Goal: Task Accomplishment & Management: Complete application form

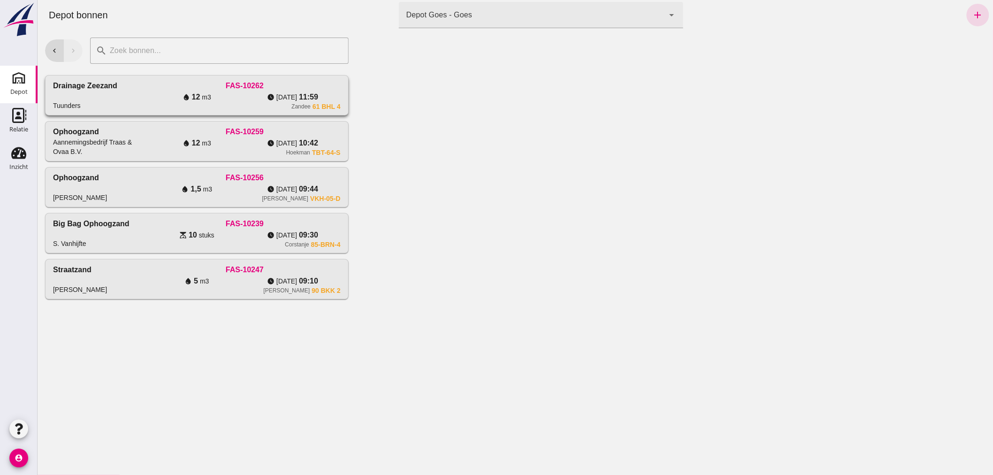
click at [130, 90] on div "Drainage Zeezand Tuunders" at bounding box center [101, 95] width 96 height 30
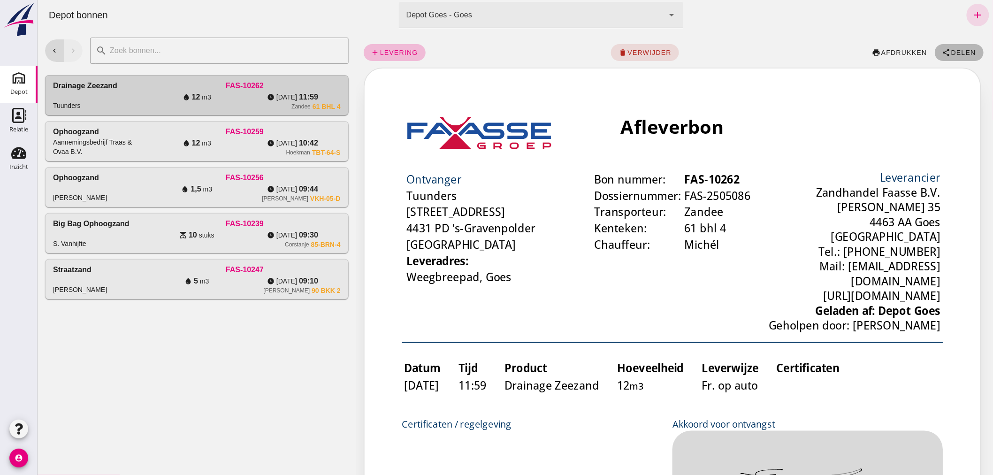
click span "Delen"
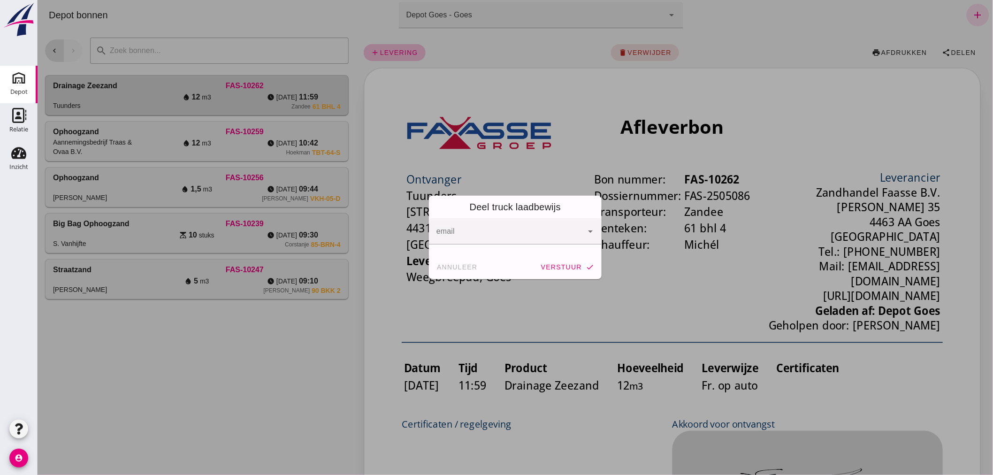
click div
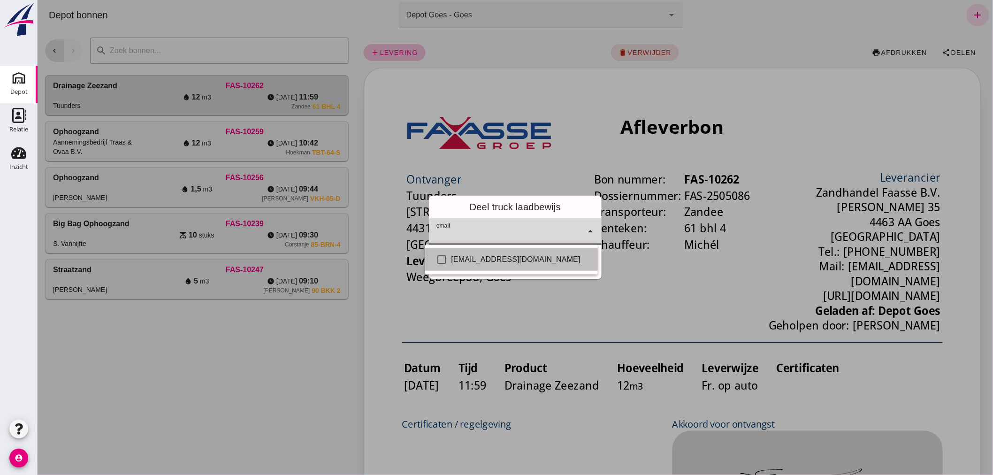
click at [515, 259] on div "Info@tuunders.nl" at bounding box center [520, 259] width 139 height 11
checkbox input "true"
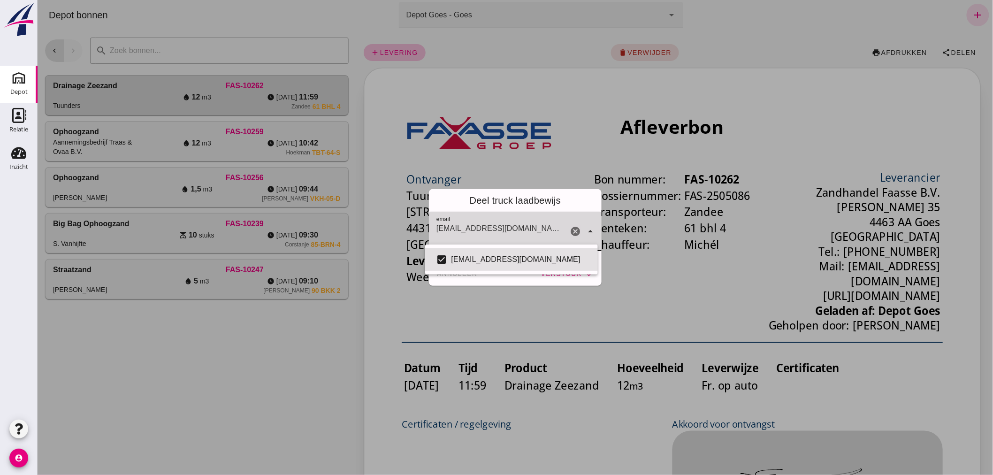
click at [525, 287] on div at bounding box center [515, 237] width 956 height 475
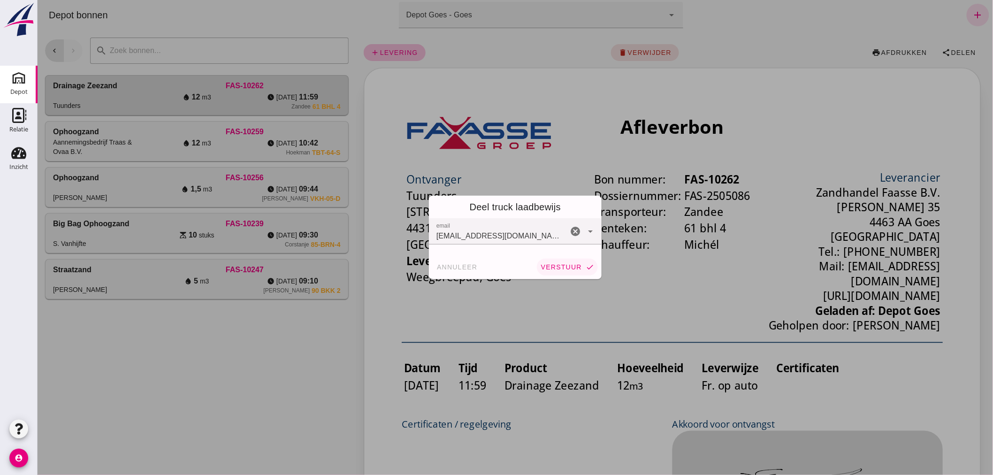
click span "verstuur"
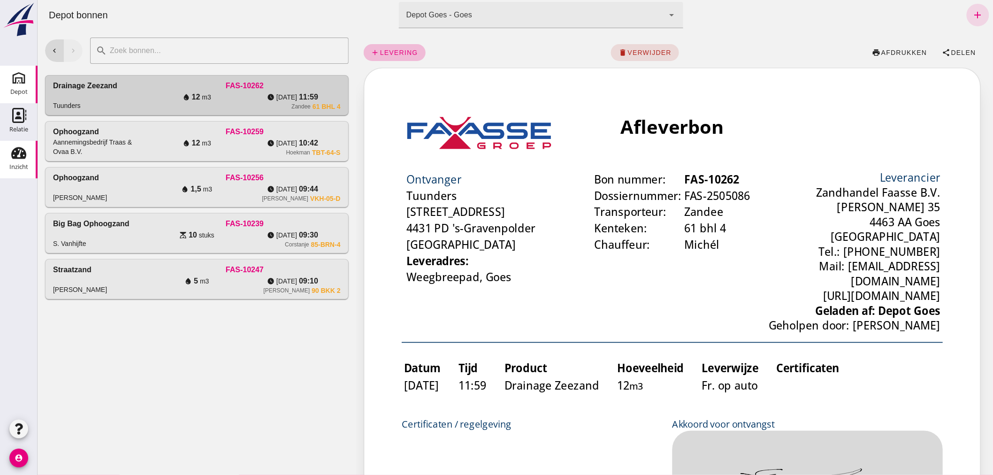
click at [19, 153] on icon "Inzicht" at bounding box center [18, 153] width 15 height 15
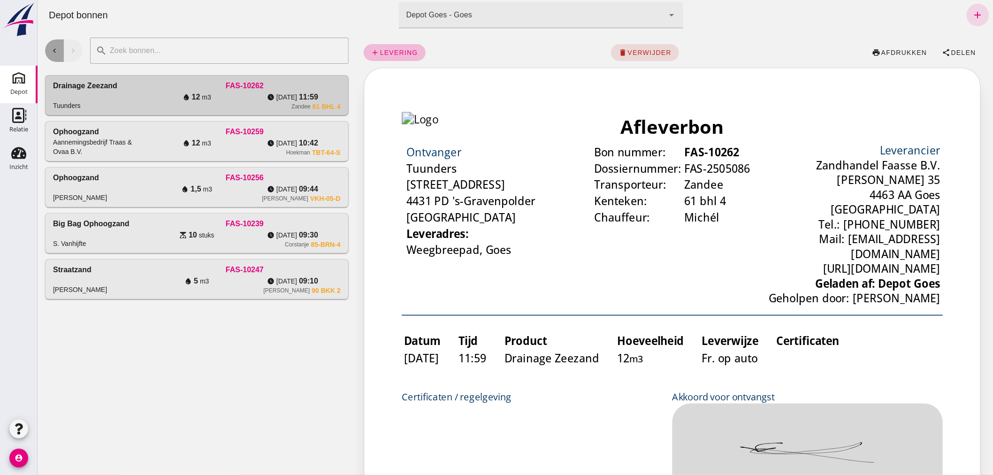
click at [52, 47] on icon "chevron_left" at bounding box center [54, 50] width 8 height 8
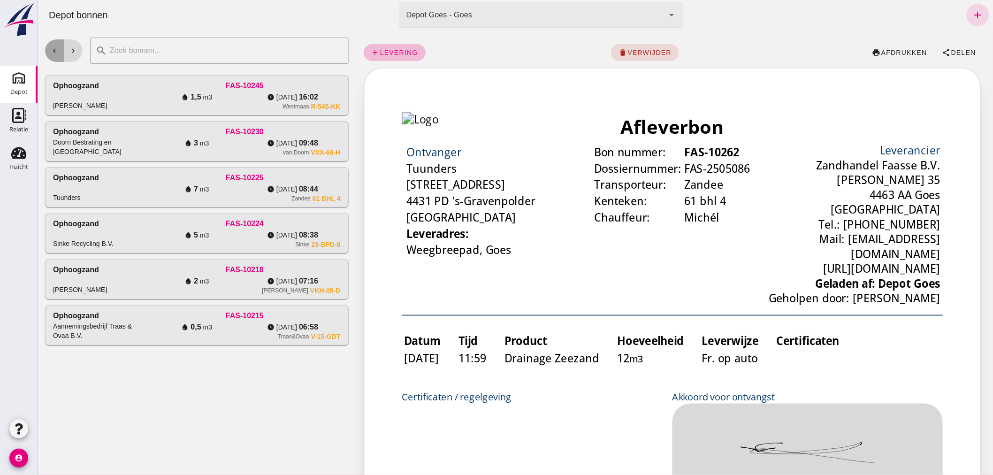
click at [52, 50] on icon "chevron_left" at bounding box center [54, 50] width 8 height 8
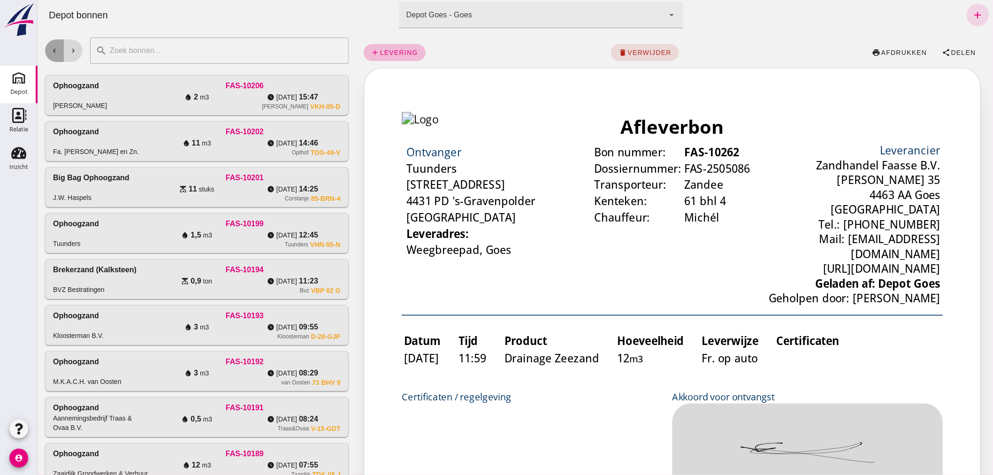
click at [54, 44] on button "chevron_left" at bounding box center [54, 50] width 19 height 23
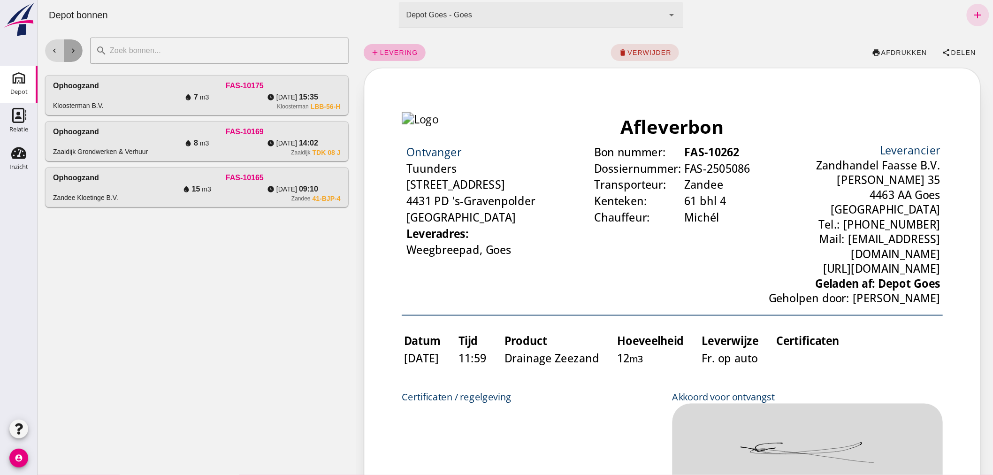
click at [74, 47] on icon "chevron_right" at bounding box center [73, 50] width 8 height 8
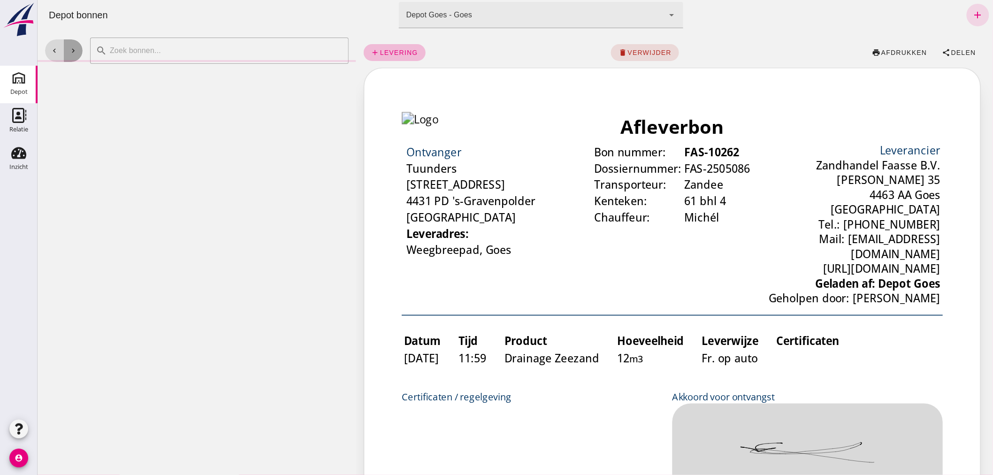
click at [72, 48] on icon "chevron_right" at bounding box center [73, 50] width 8 height 8
click div "chevron_left chevron_right"
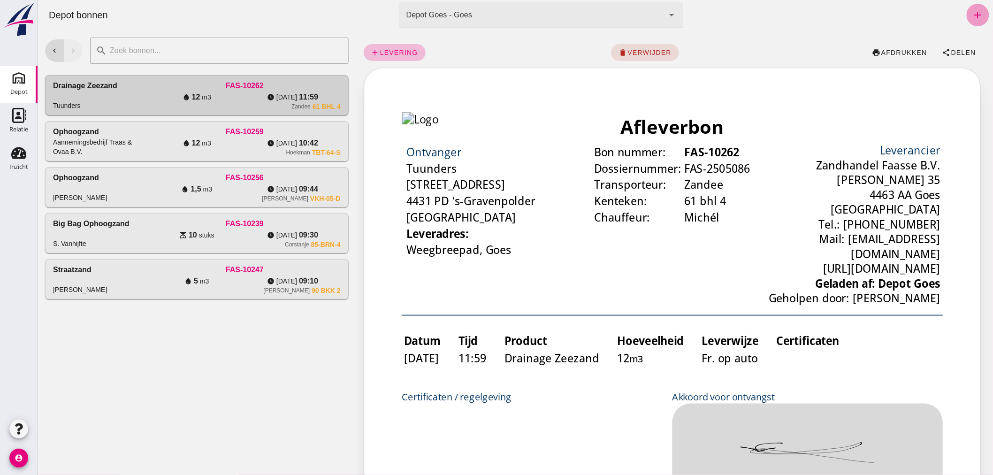
click at [972, 11] on icon "add" at bounding box center [977, 14] width 11 height 11
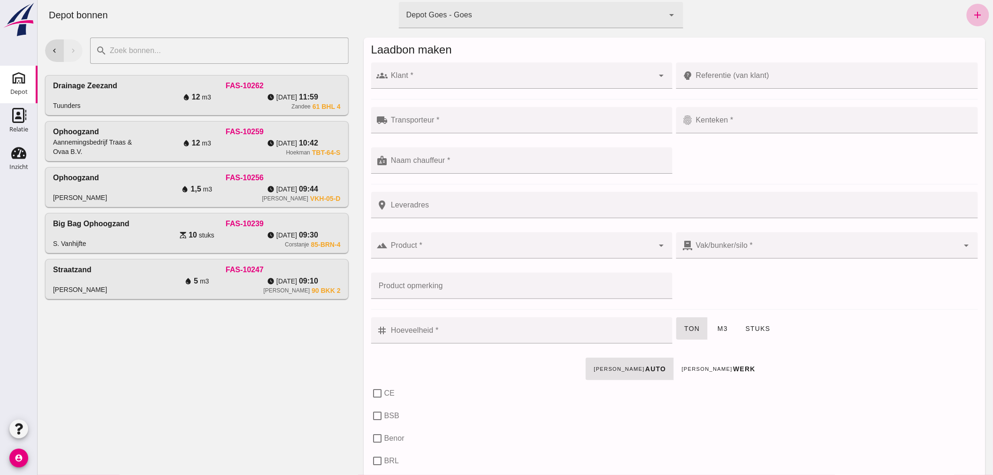
click div
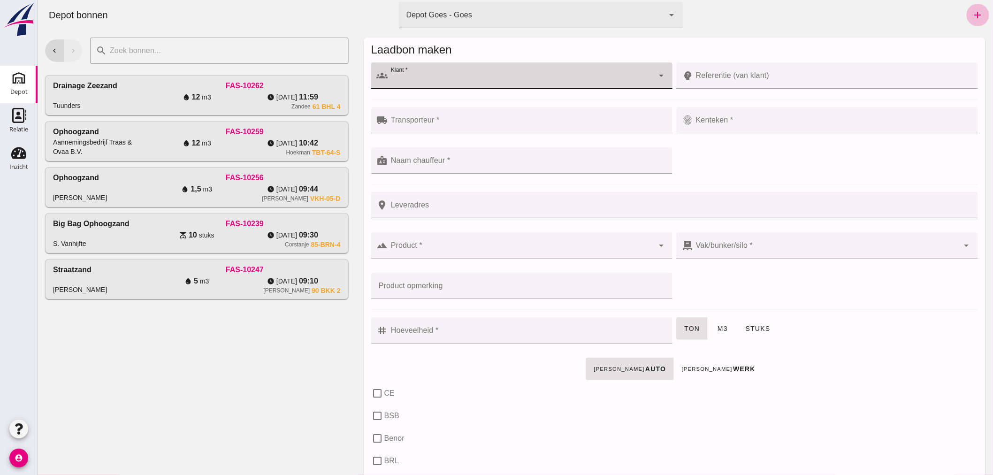
click input "Klant *"
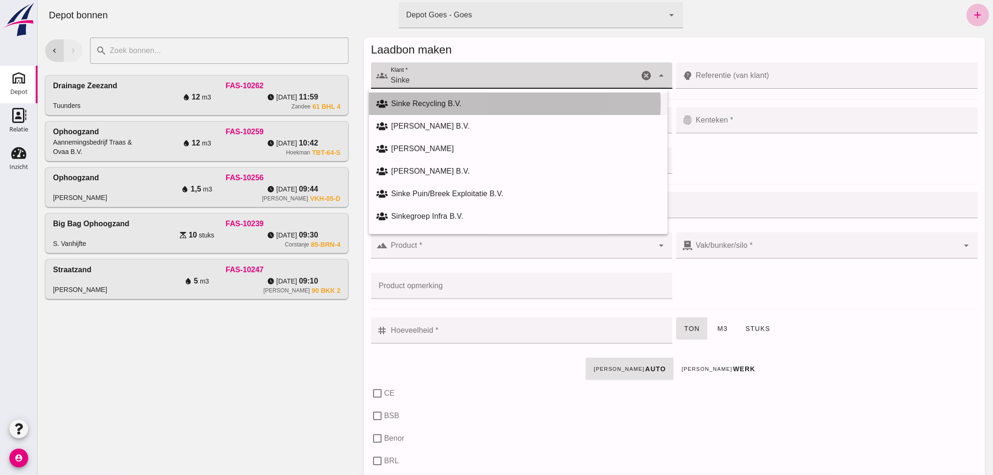
click at [476, 101] on div "Sinke Recycling B.V." at bounding box center [525, 103] width 269 height 11
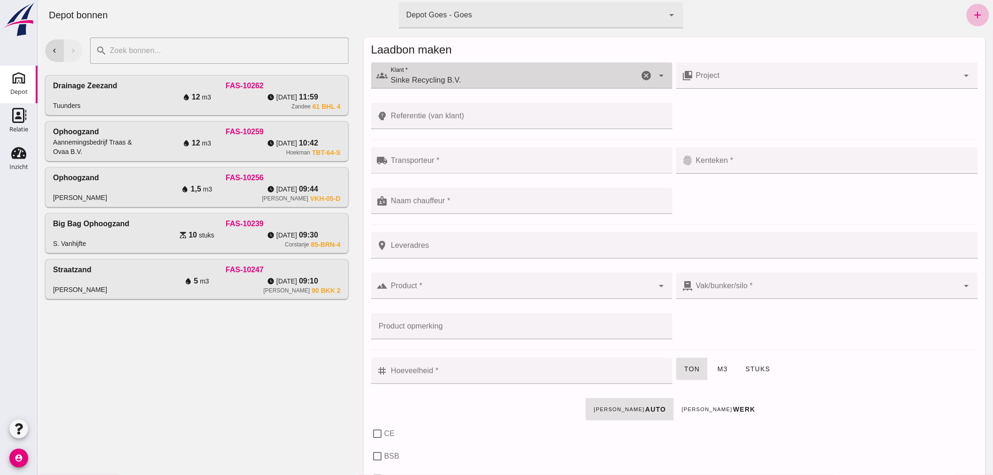
type input "Sinke Recycling B.V."
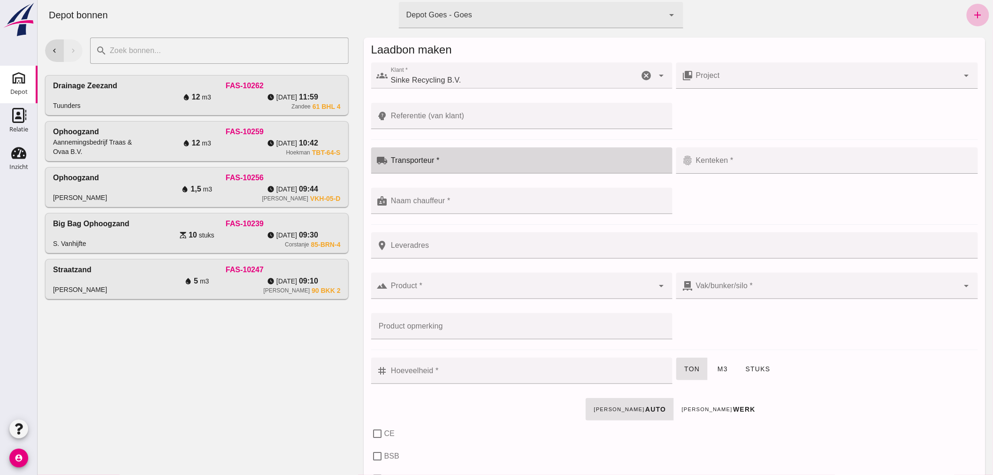
click div
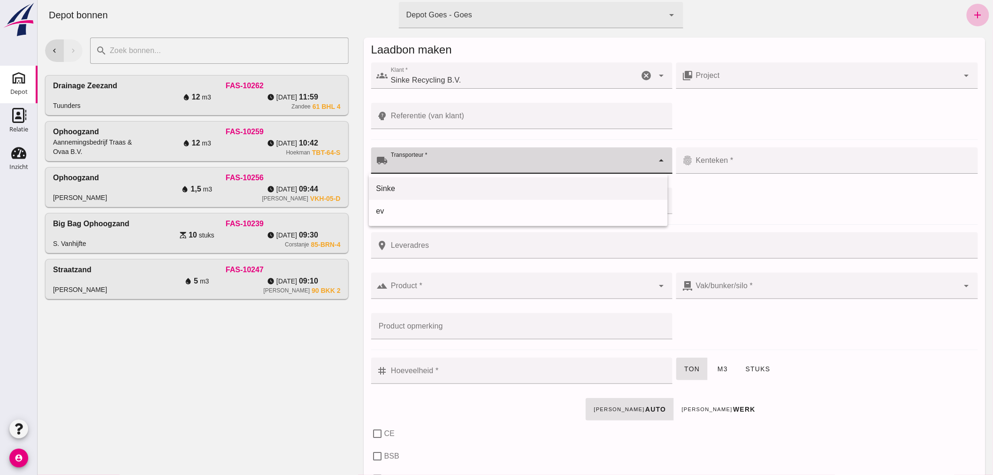
click at [456, 185] on div "Sinke" at bounding box center [518, 188] width 284 height 11
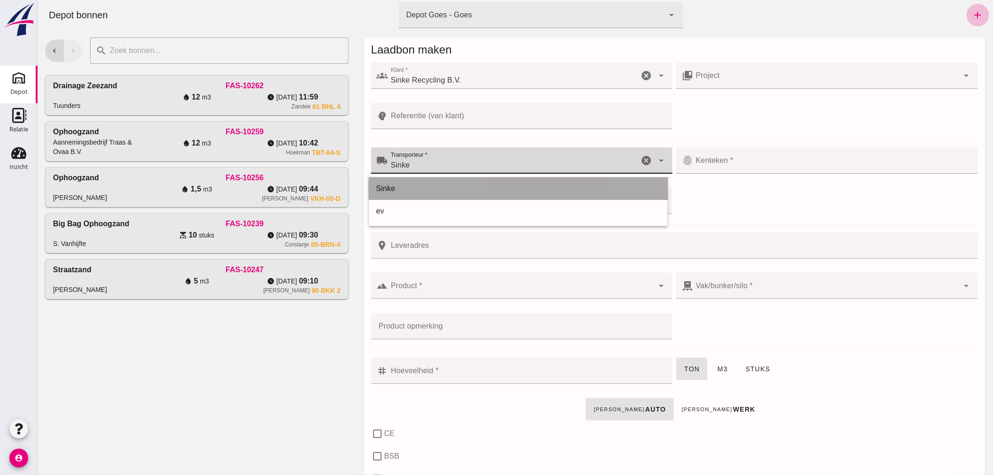
type input "Sinke"
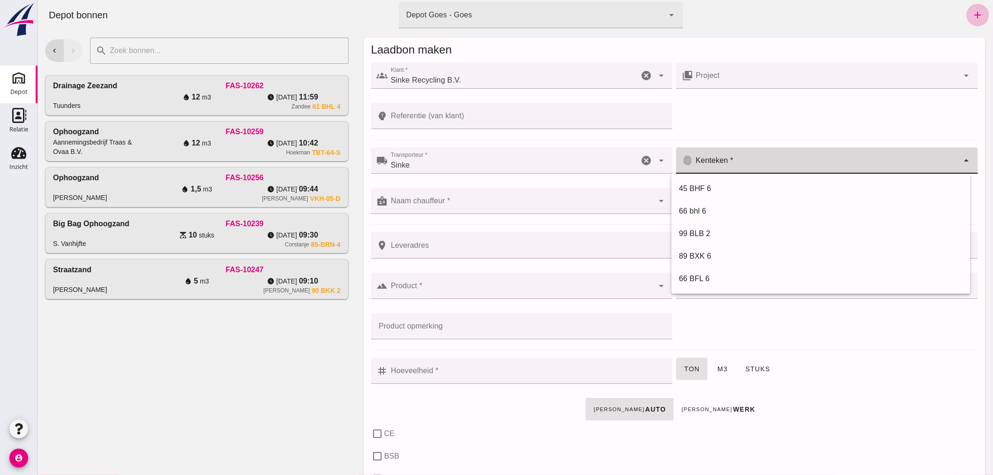
click input "Kenteken *"
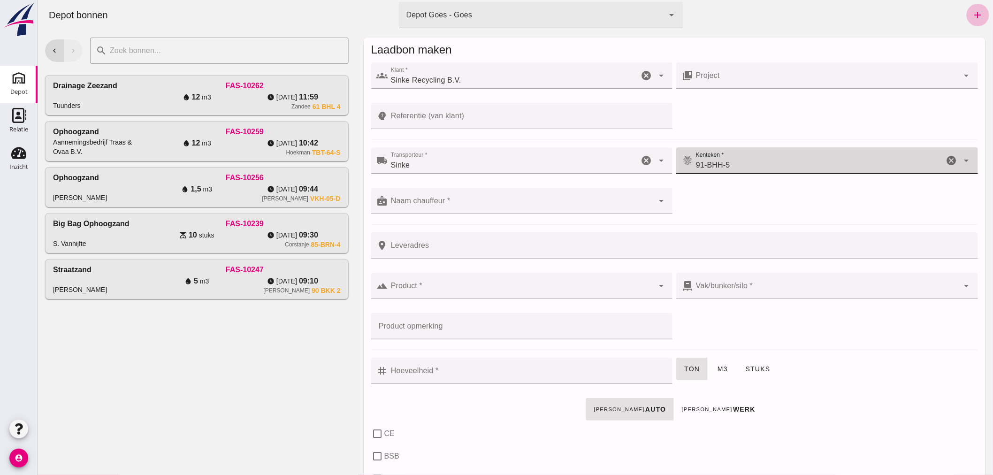
type input "91-BHH-5"
click input "Naam chauffeur *"
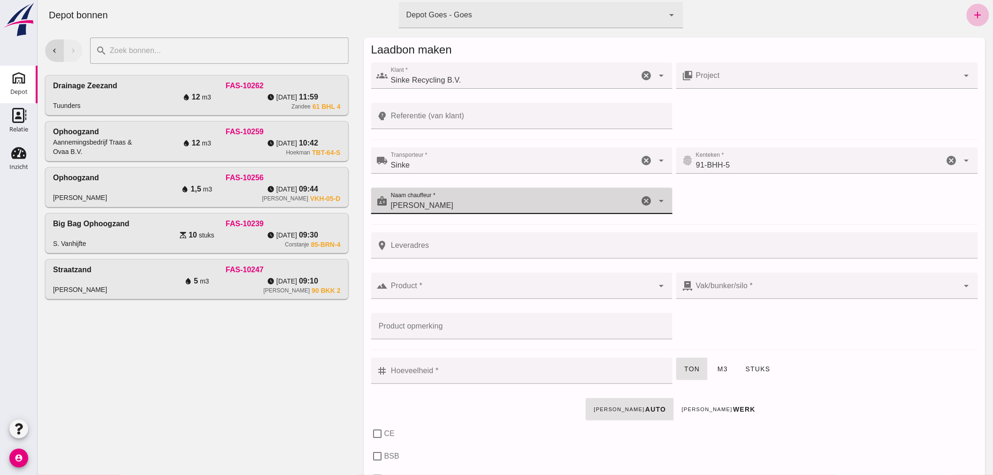
type input "[PERSON_NAME]"
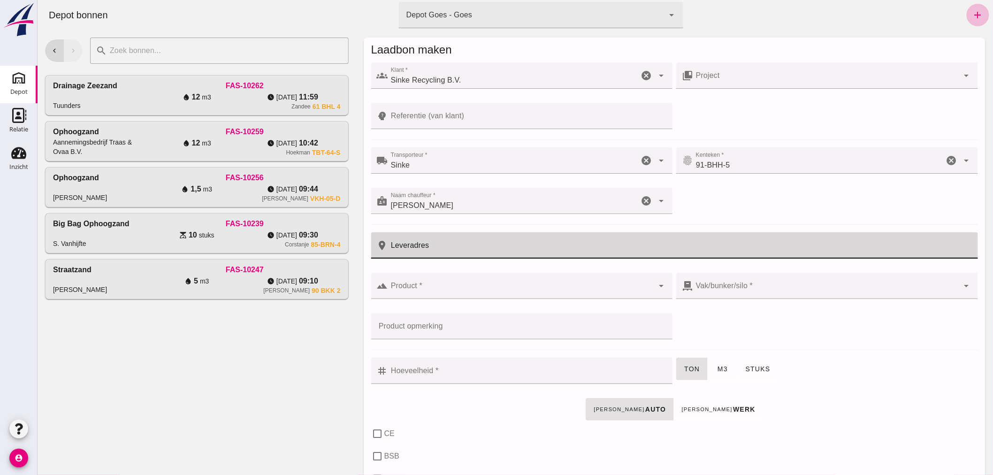
click input "Leveradres"
type input "Pastoorpontenagelstraat 1 Ovezande"
click input "Product *"
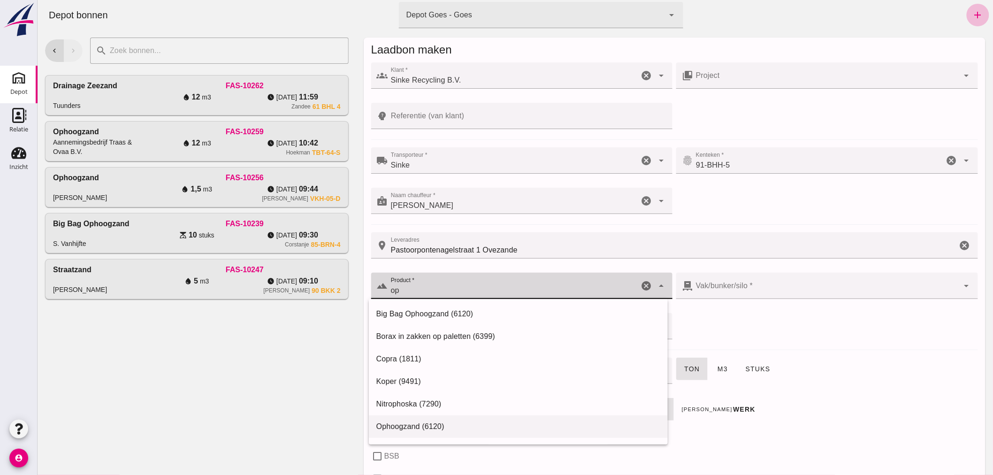
click at [423, 423] on div "Ophoogzand (6120)" at bounding box center [518, 426] width 284 height 11
type input "Ophoogzand (6120)"
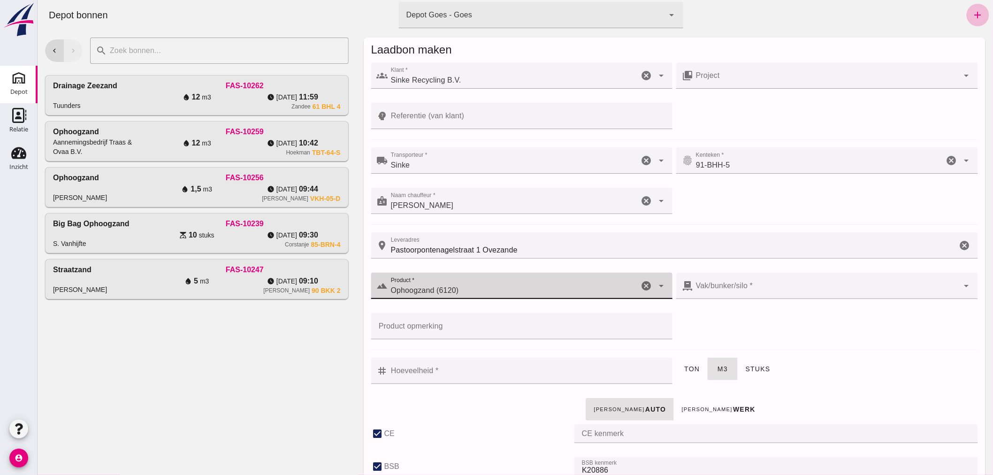
type input "38"
checkbox input "true"
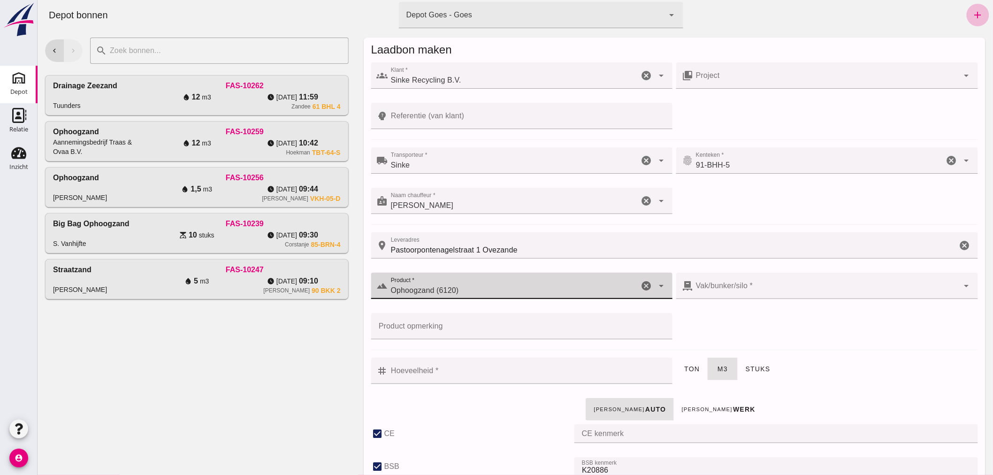
type input "40"
checkbox input "true"
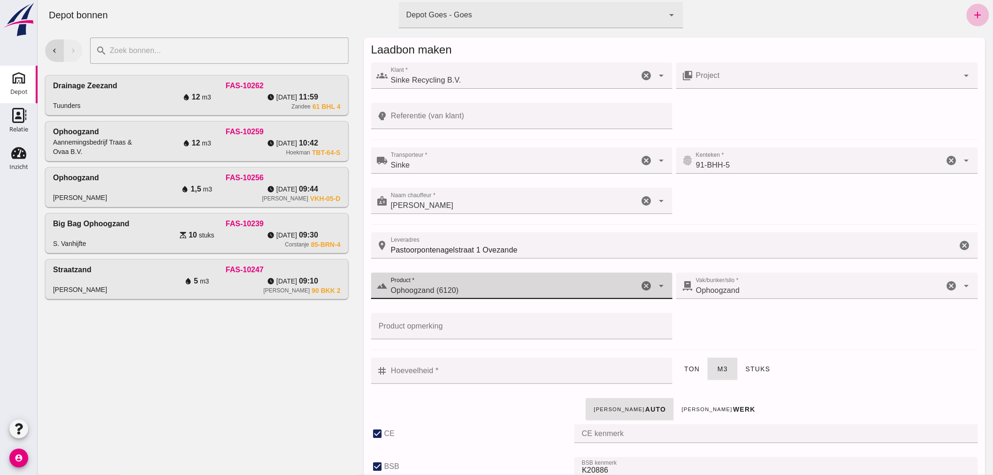
type input "Ophoogzand (6120)"
click input "Hoeveelheid *"
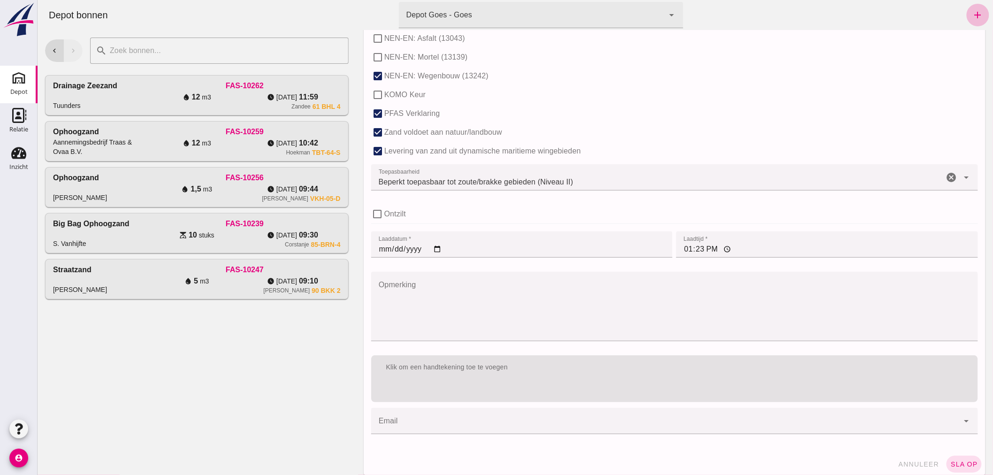
scroll to position [574, 0]
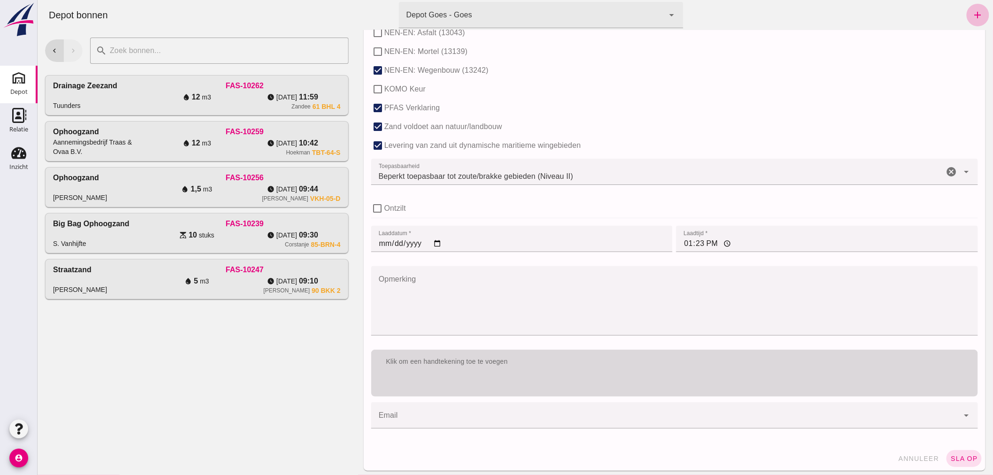
type input "10"
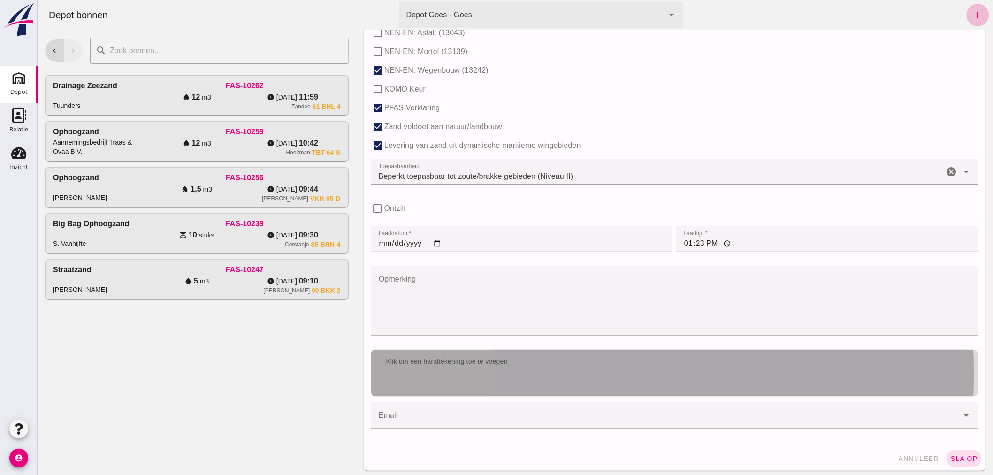
click at [570, 359] on div "Klik om een handtekening toe te voegen" at bounding box center [674, 361] width 592 height 9
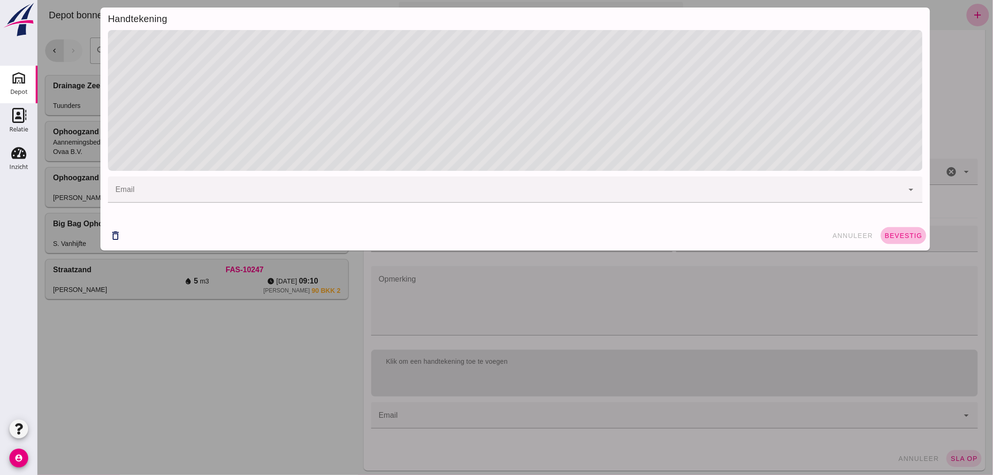
click span "bevestig"
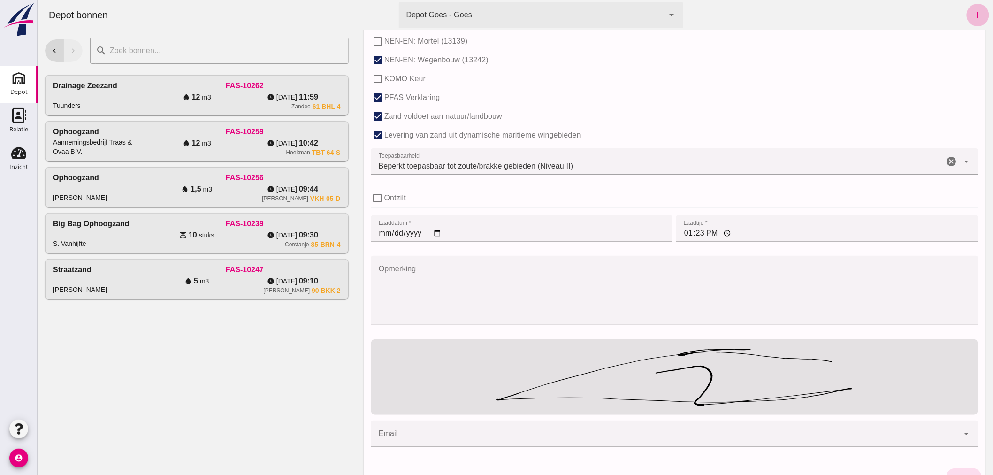
scroll to position [606, 0]
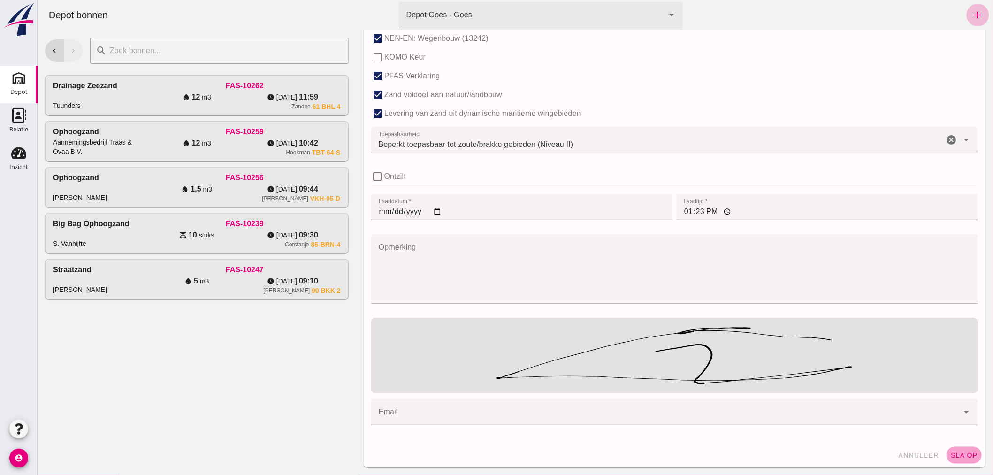
click span "sla op"
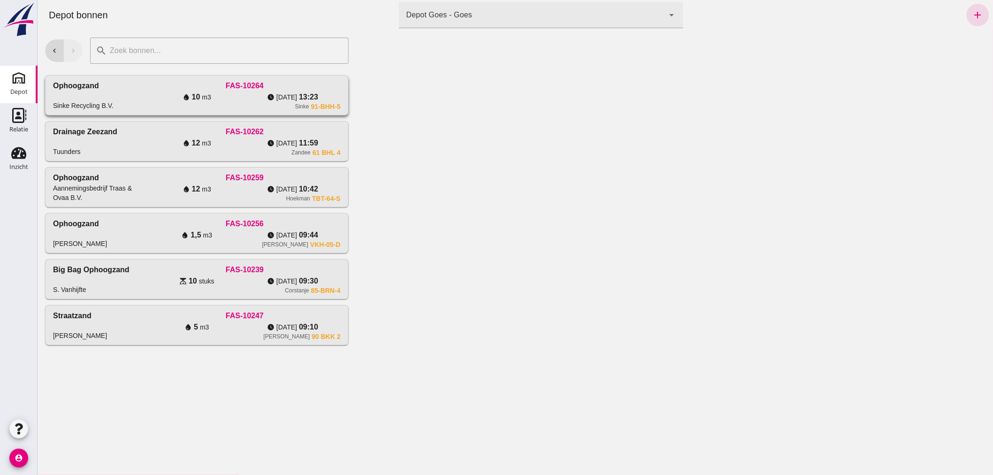
click at [150, 99] on div "water_drop 10 m3" at bounding box center [196, 97] width 96 height 11
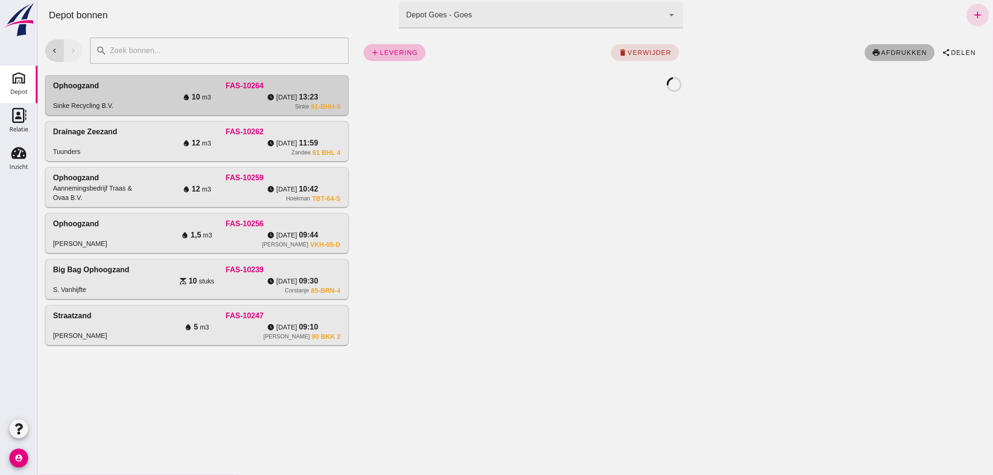
click span "afdrukken"
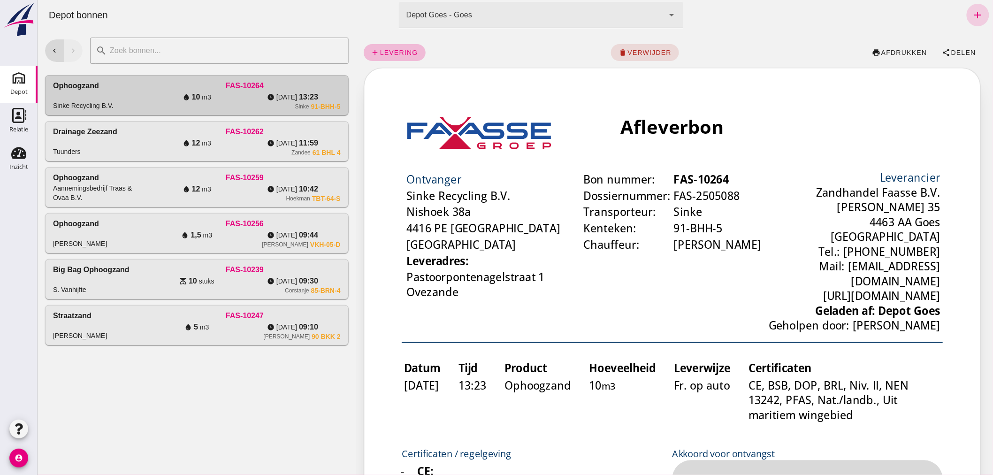
click at [972, 10] on icon "add" at bounding box center [977, 14] width 11 height 11
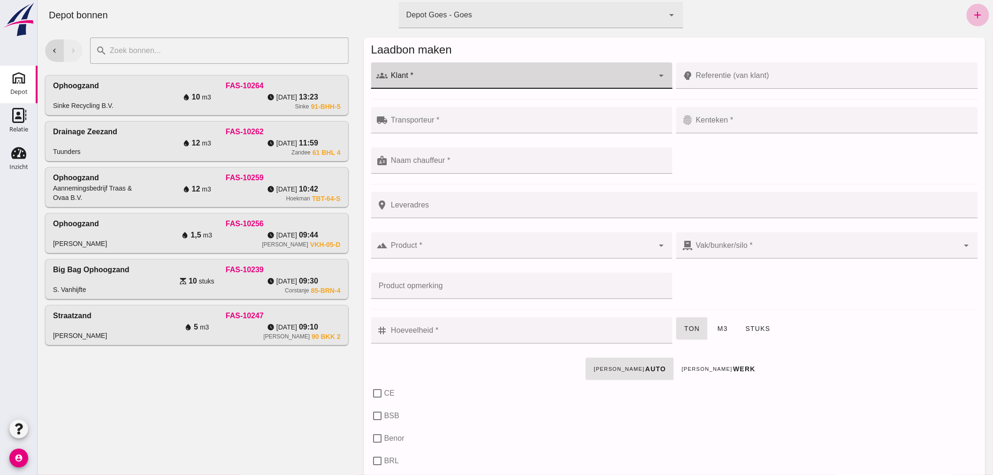
click input "Klant *"
type input "v"
type input "Vos"
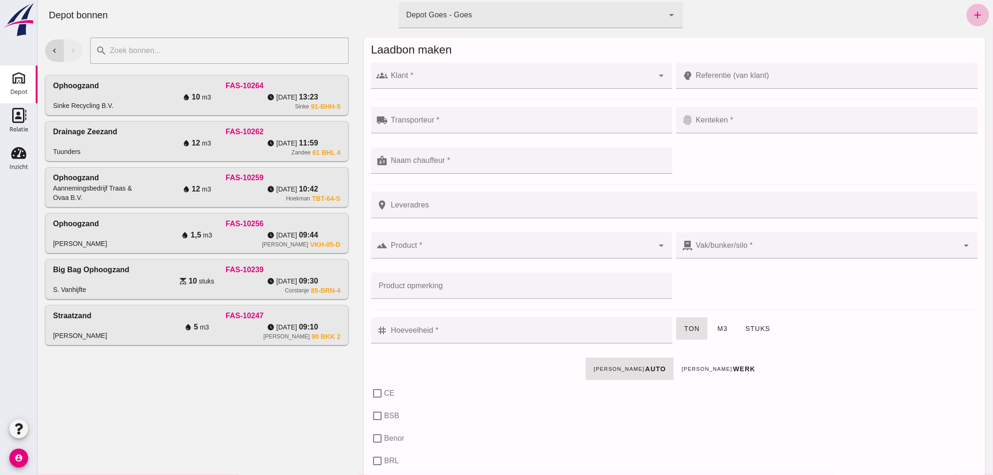
click input "Klant *"
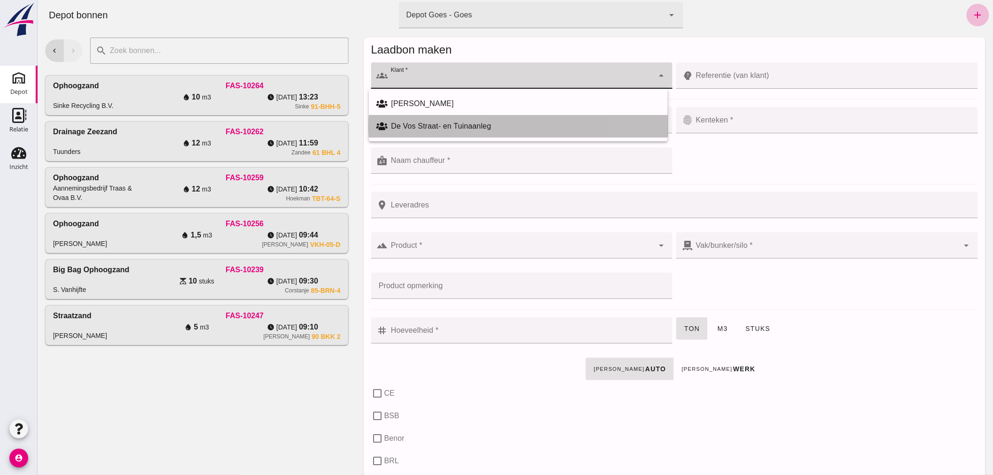
click div "De Vos Straat- en Tuinaanleg"
type input "De Vos Straat- en Tuinaanleg"
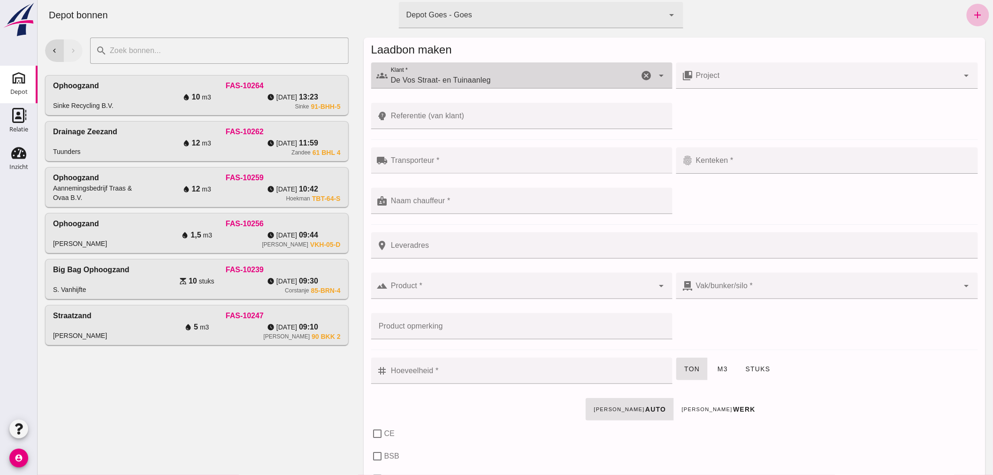
click div
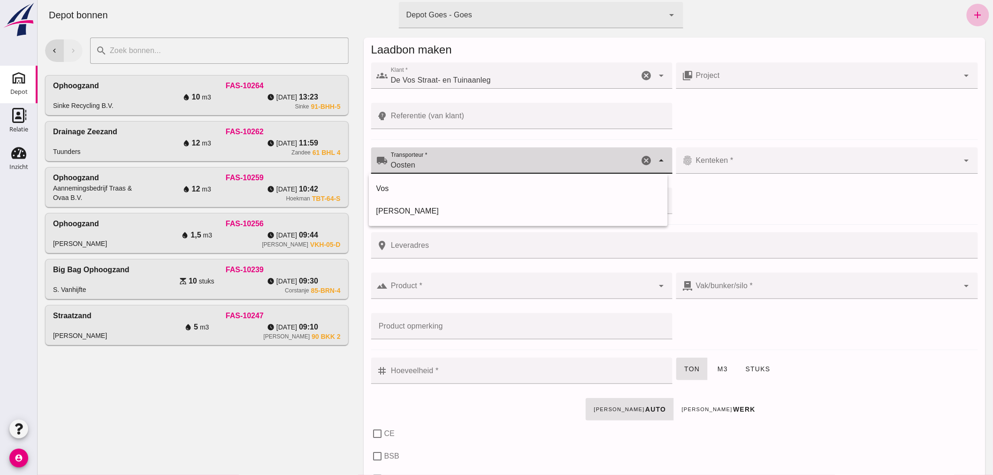
drag, startPoint x: 427, startPoint y: 163, endPoint x: 368, endPoint y: 161, distance: 58.2
click div "local_shipping Transporteur * Transporteur * Oosten Oosten cancel arrow_drop_do…"
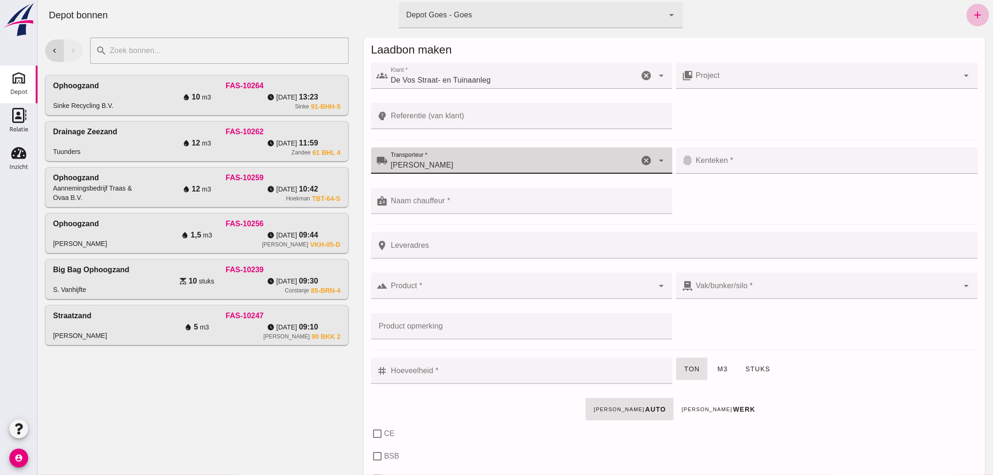
type input "[PERSON_NAME]"
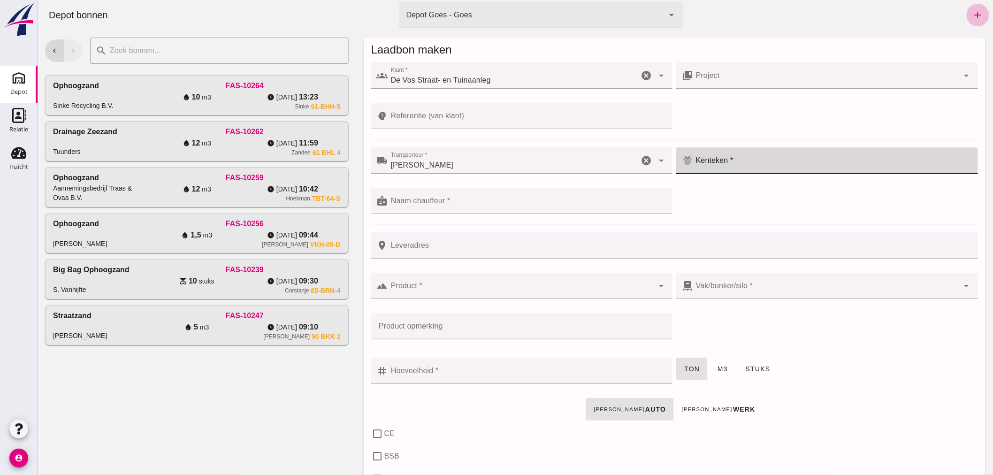
click div
type input "73-BHV-9"
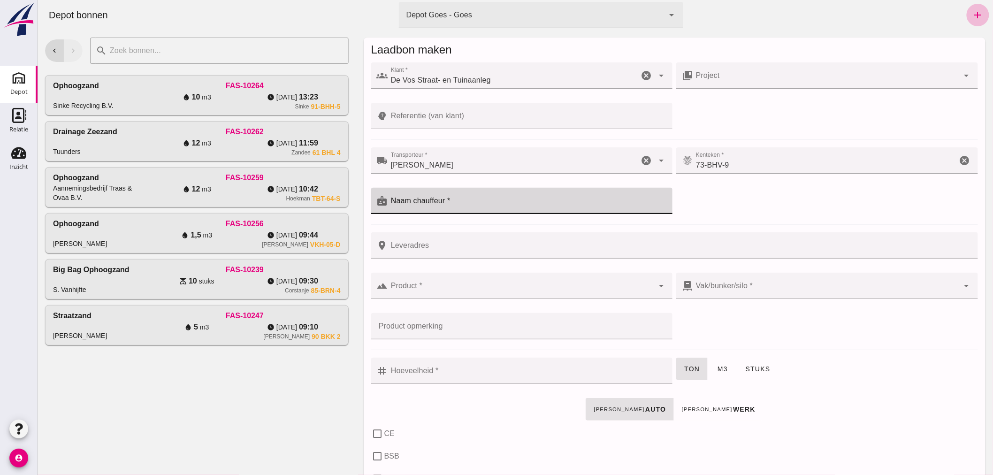
click input "Naam chauffeur *"
type input "[PERSON_NAME]"
click input "Product *"
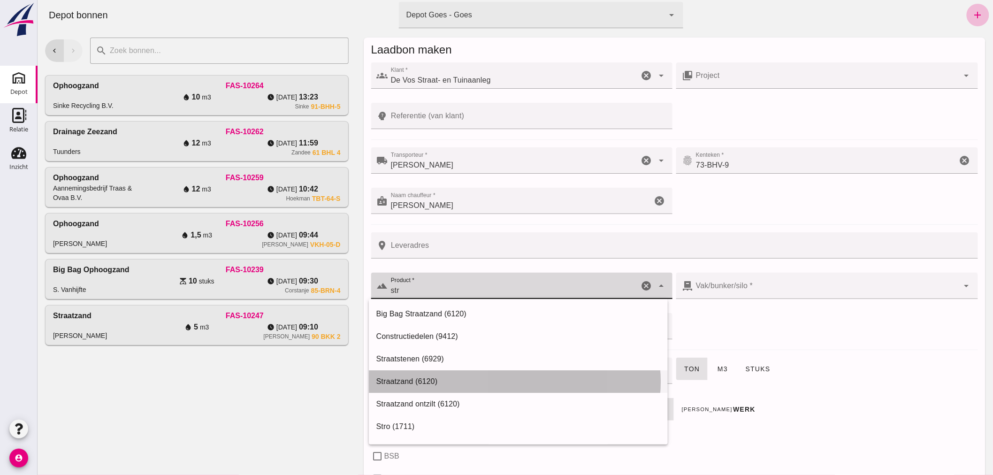
click at [395, 381] on div "Straatzand (6120)" at bounding box center [518, 381] width 284 height 11
type input "Straatzand (6120)"
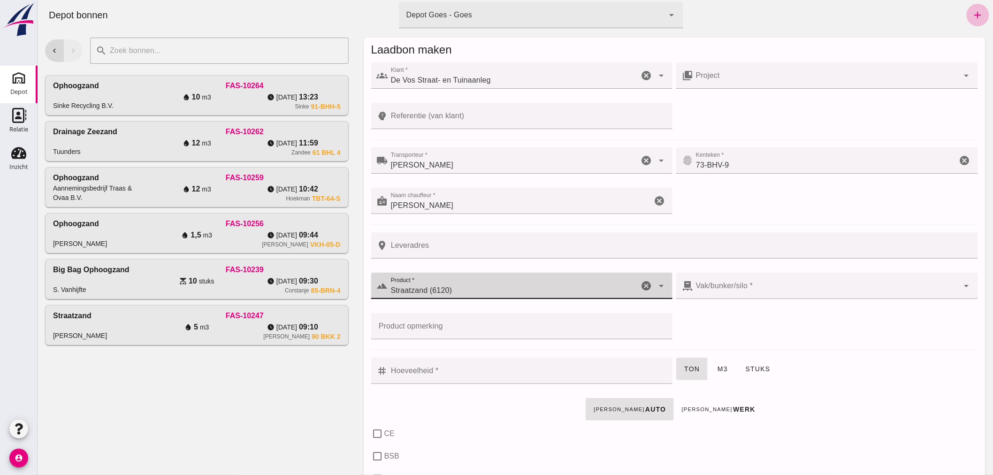
type input "303"
type input "Straatzand (6120)"
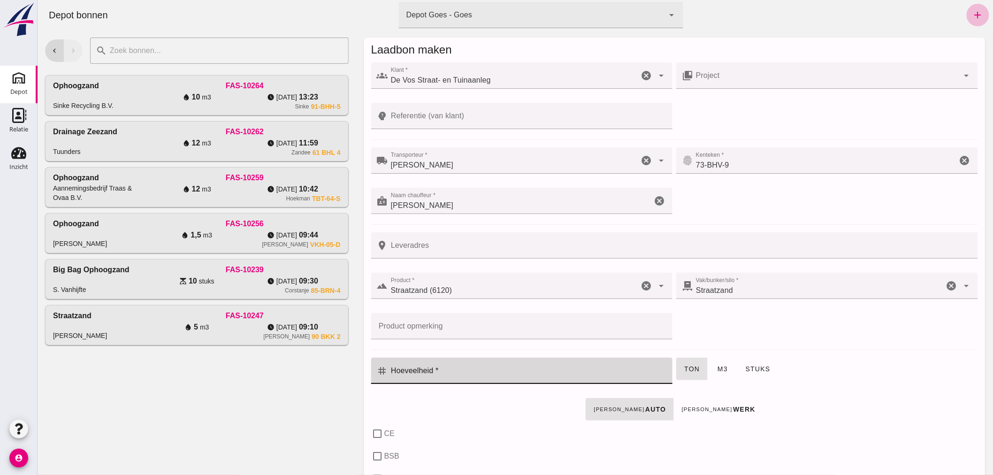
click input "Hoeveelheid *"
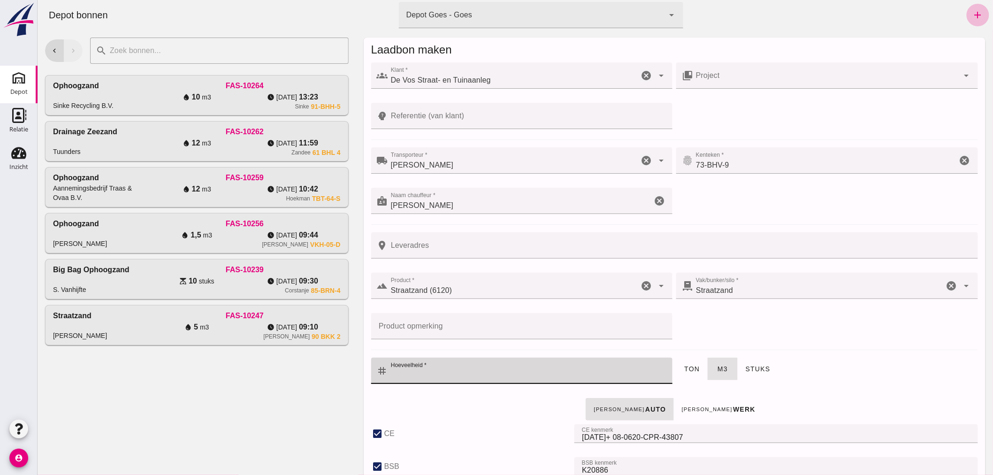
checkbox input "true"
type input "40"
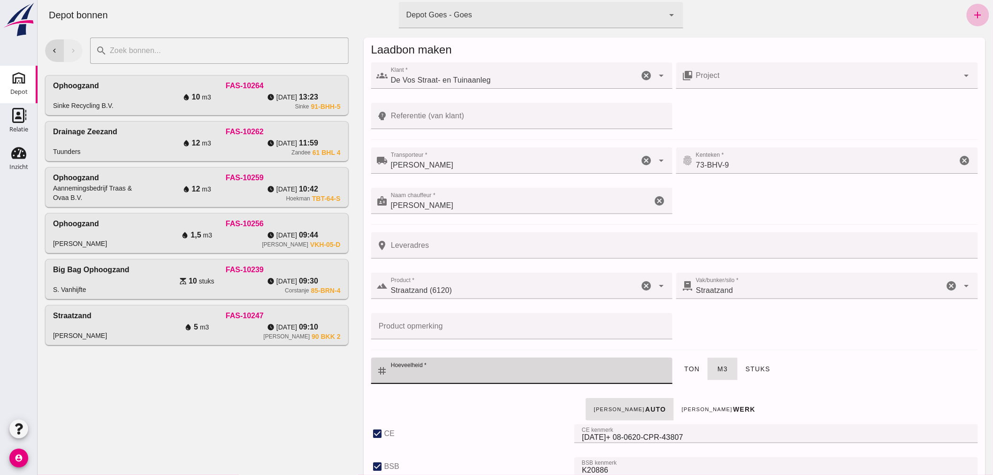
checkbox input "true"
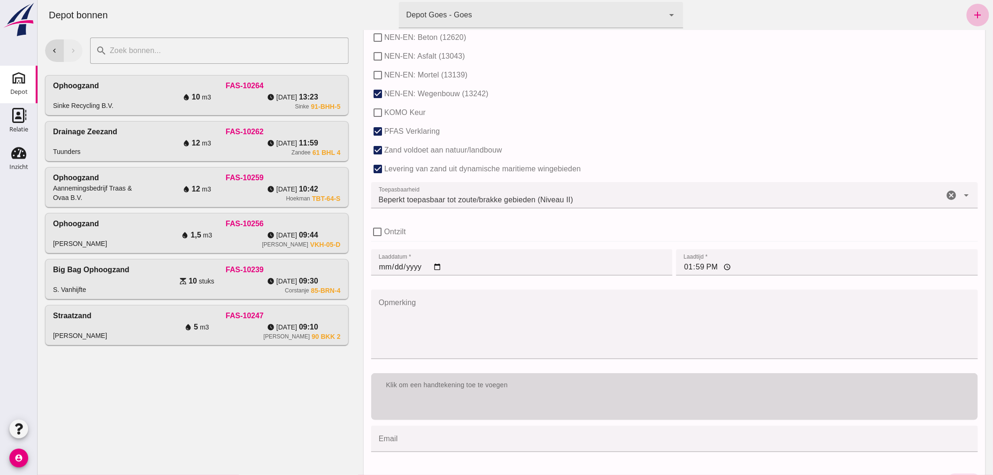
scroll to position [574, 0]
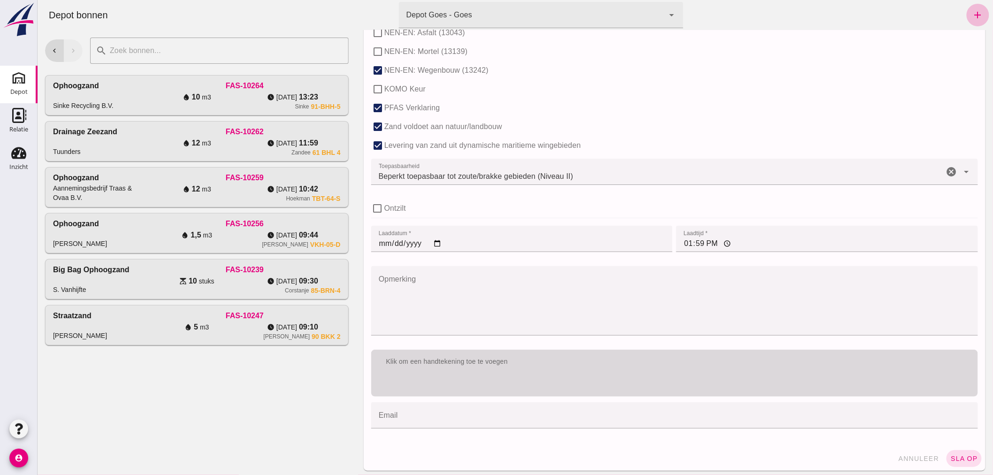
type input "12"
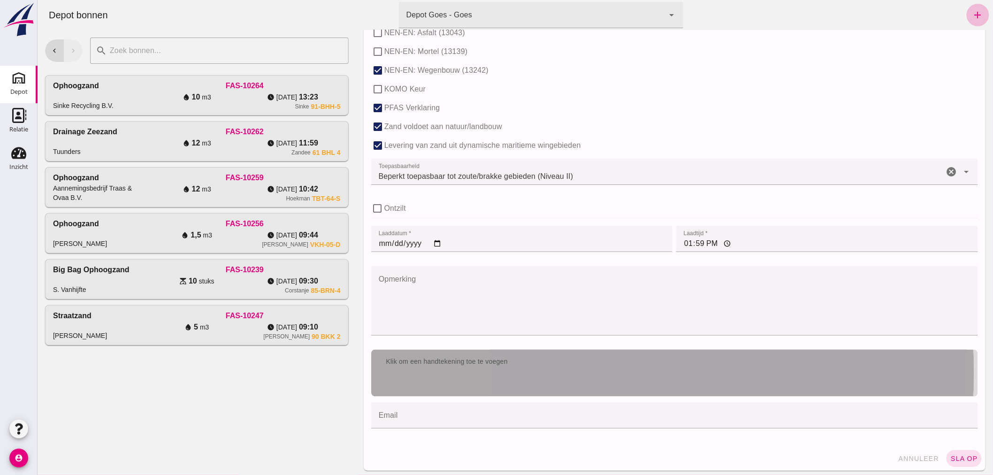
click at [606, 374] on div "Klik om een handtekening toe te voegen" at bounding box center [674, 373] width 607 height 47
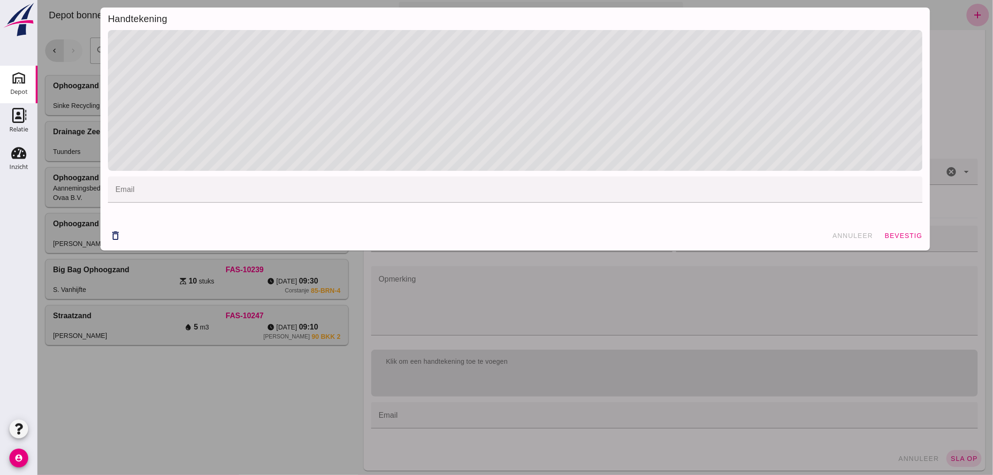
click span "bevestig"
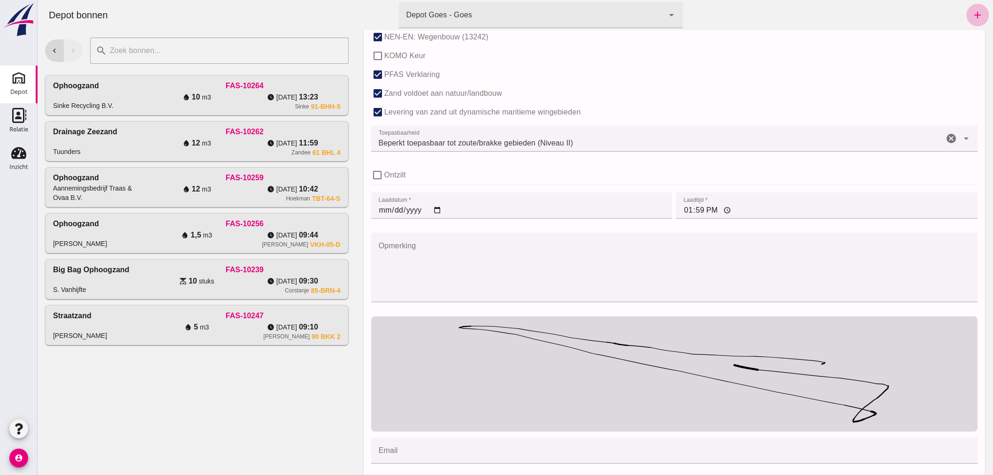
scroll to position [645, 0]
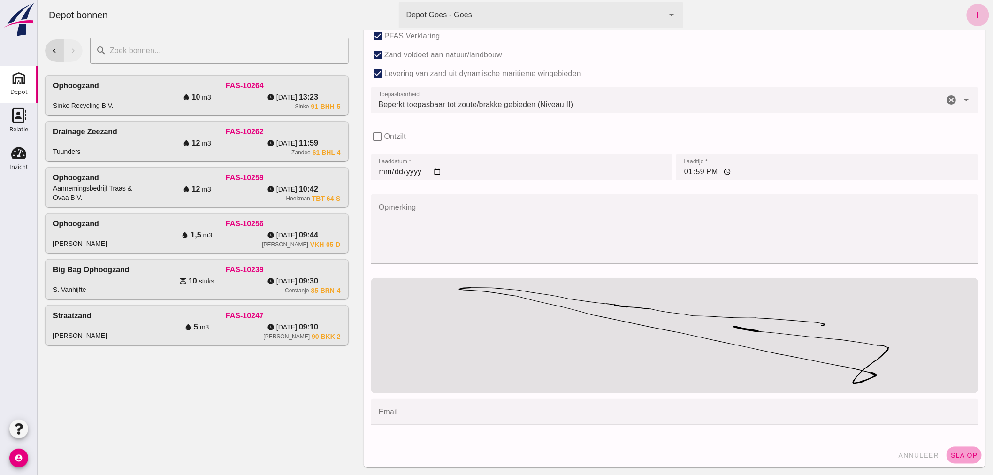
click button "sla op"
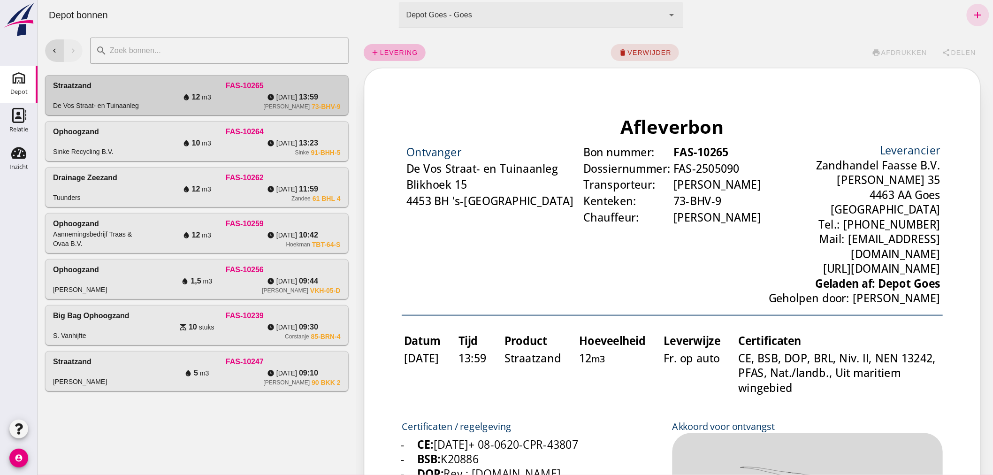
scroll to position [0, 0]
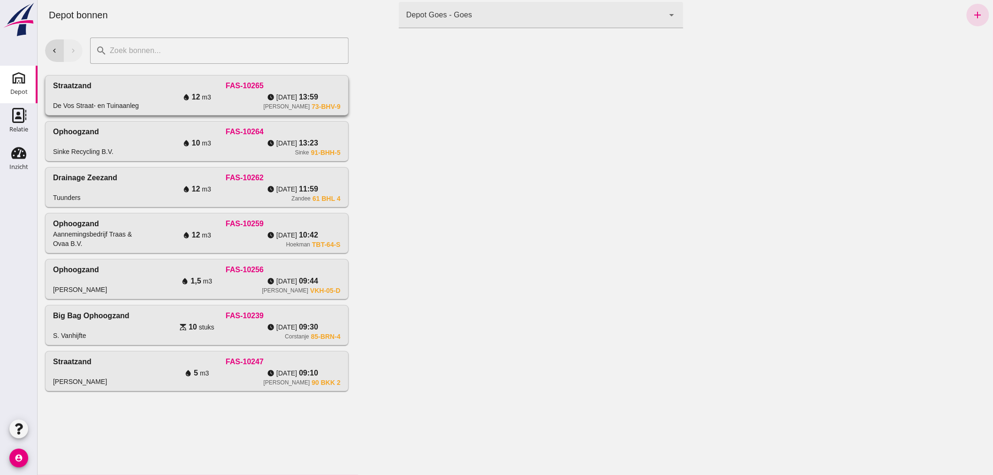
click at [138, 83] on div "Straatzand De Vos Straat- en Tuinaanleg" at bounding box center [101, 95] width 96 height 30
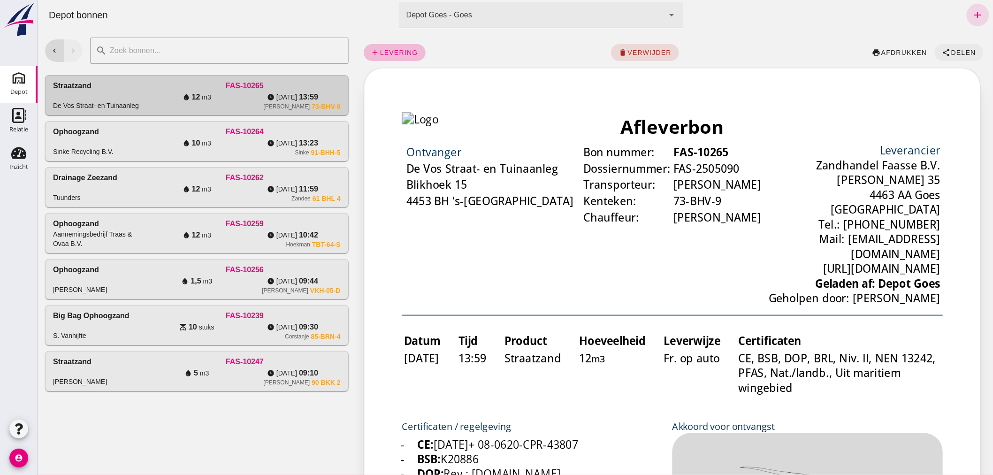
click span "Delen"
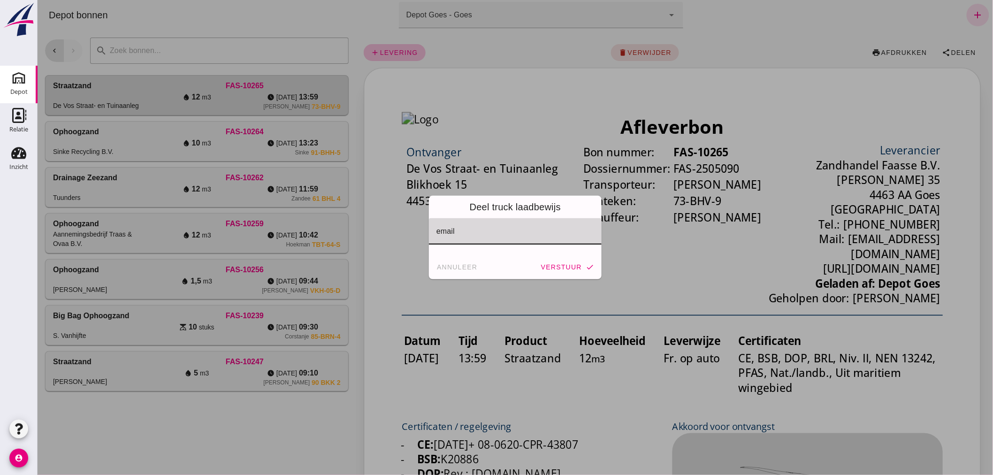
click input "email"
click span "annuleer"
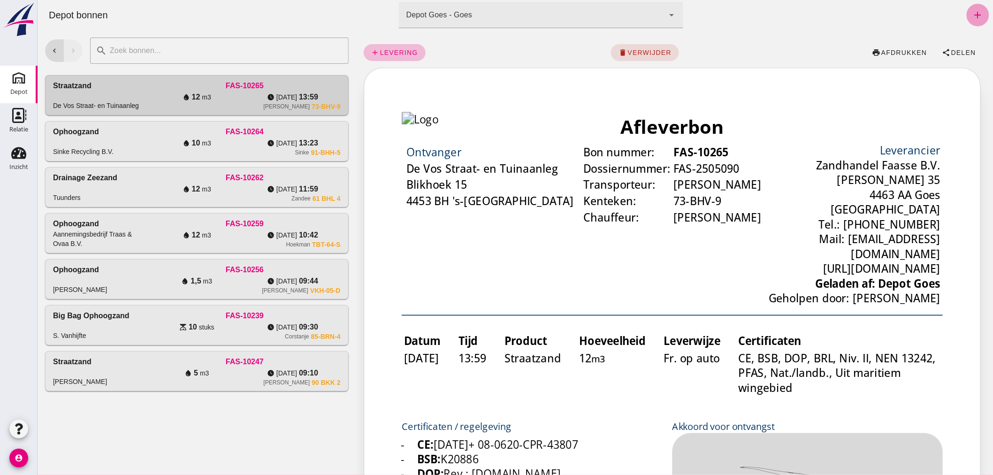
click at [974, 13] on icon "add" at bounding box center [977, 14] width 11 height 11
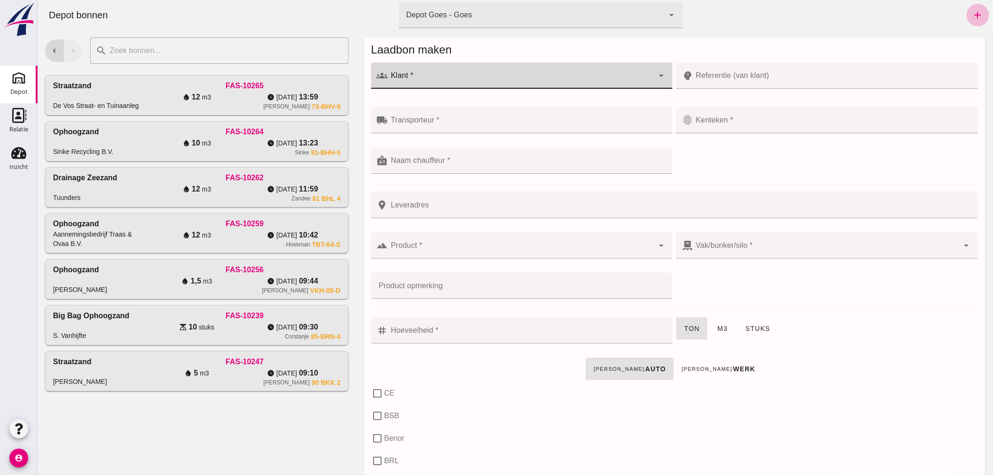
click input "Klant *"
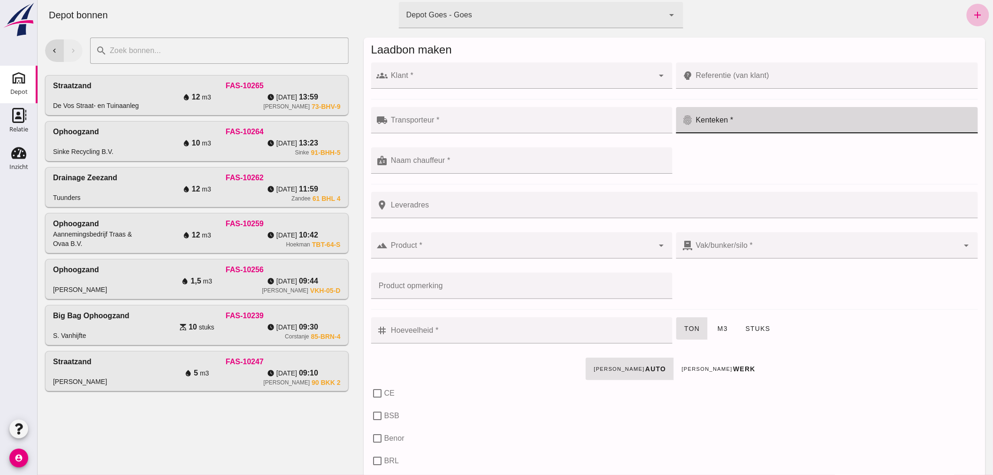
click input "Kenteken *"
type input "TBZ-20-P"
click input "Klant *"
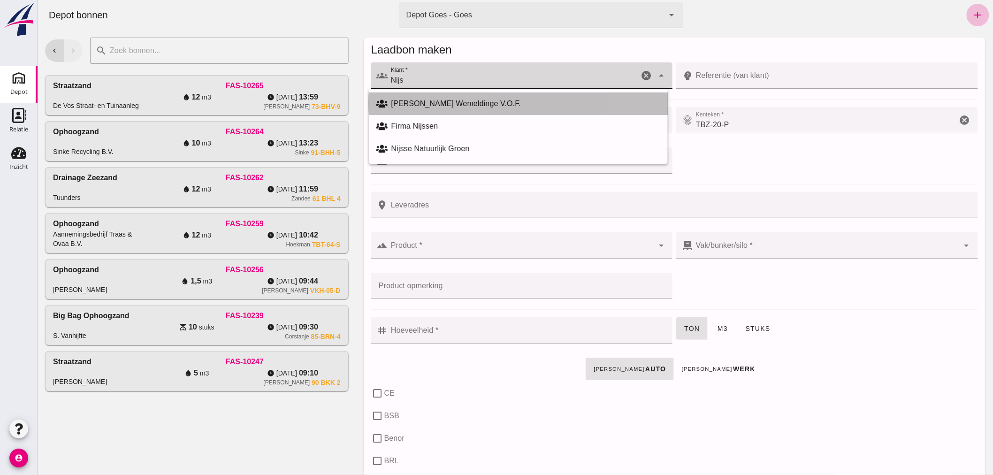
click at [451, 101] on div "[PERSON_NAME] Wemeldinge V.O.F." at bounding box center [525, 103] width 269 height 11
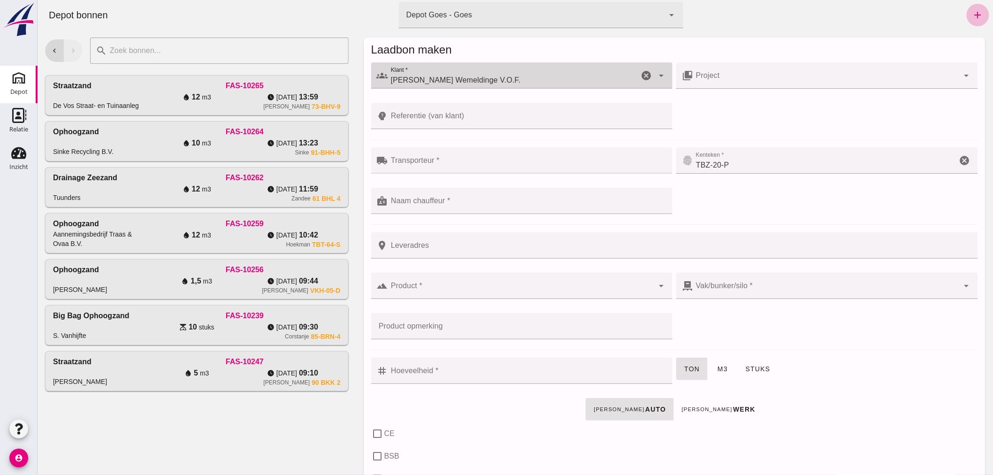
type input "[PERSON_NAME] Wemeldinge V.O.F."
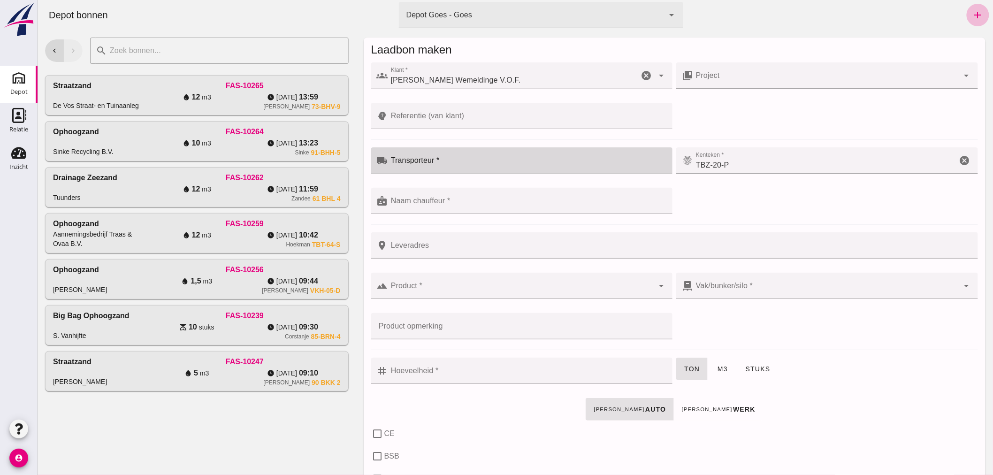
click div
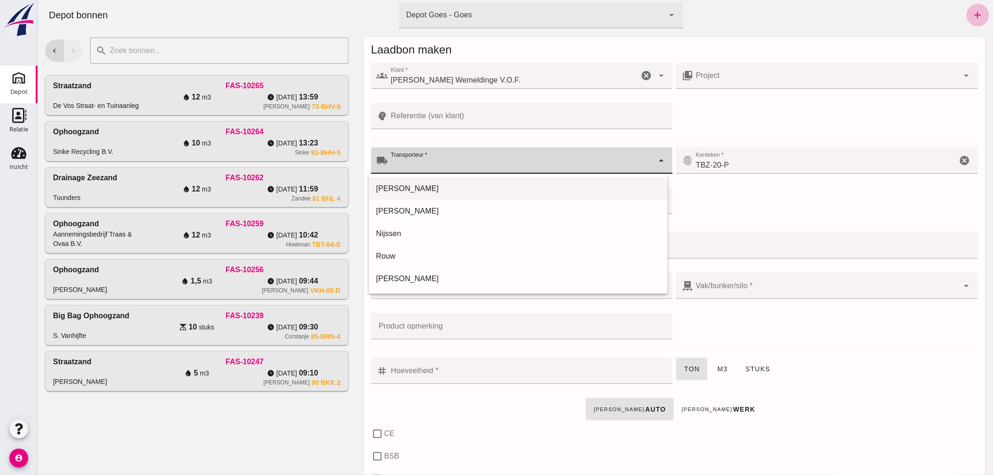
click at [434, 186] on div "[PERSON_NAME]" at bounding box center [518, 188] width 284 height 11
type input "[PERSON_NAME]"
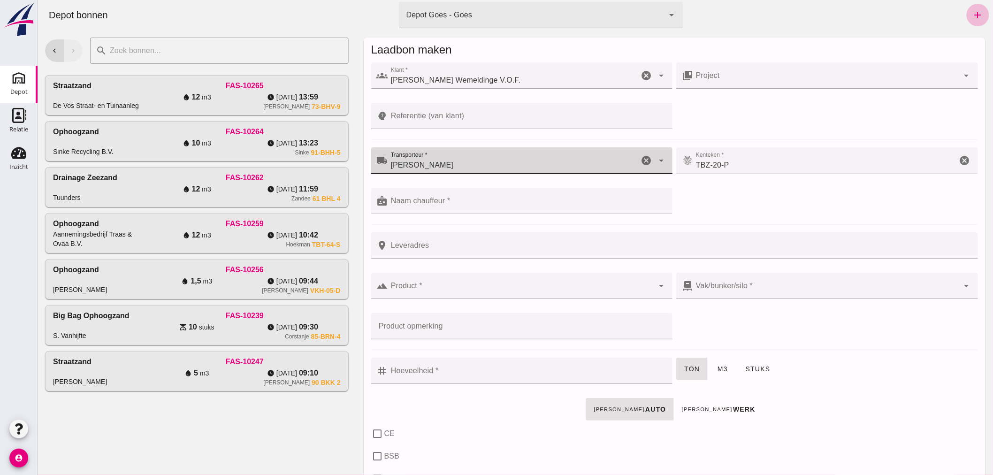
click input "Naam chauffeur *"
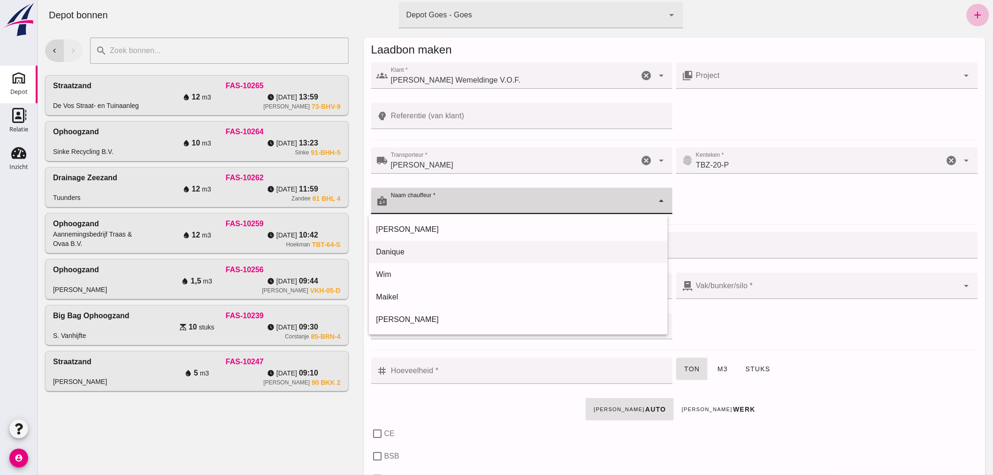
type input "A"
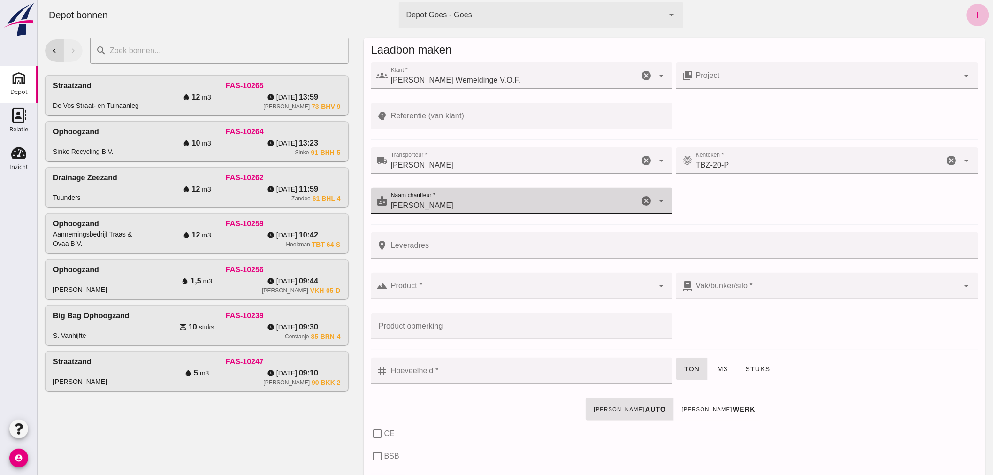
type input "[PERSON_NAME]"
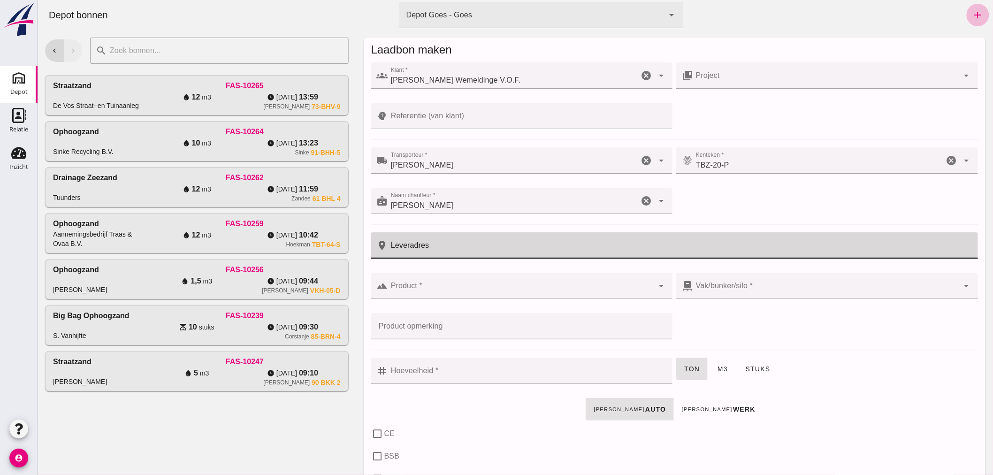
click input "Leveradres"
type input "s-"
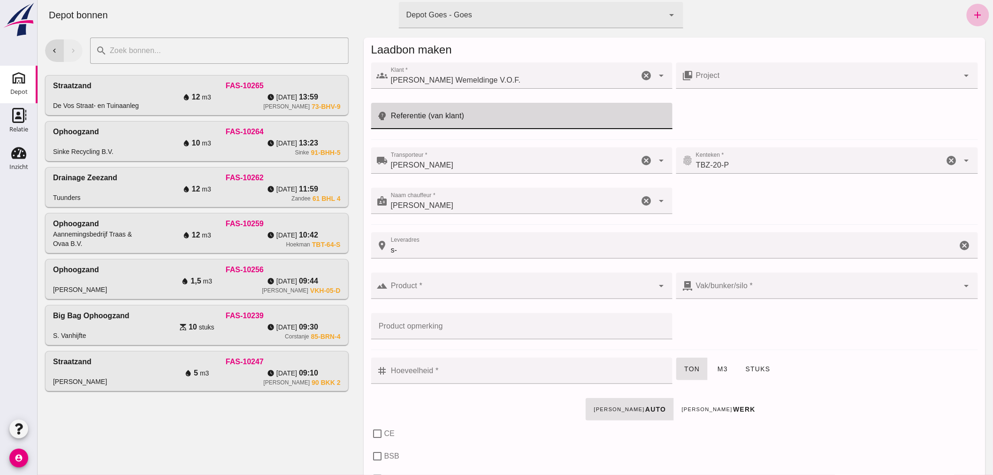
click input "Referentie (van klant)"
type input "Werk Mol"
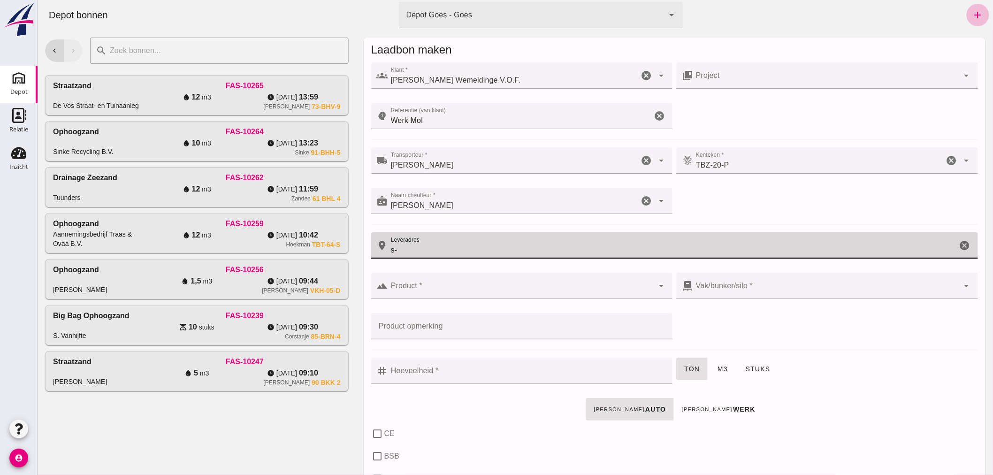
drag, startPoint x: 405, startPoint y: 250, endPoint x: 378, endPoint y: 255, distance: 27.2
click div "place Leveradres Leveradres s- cancel"
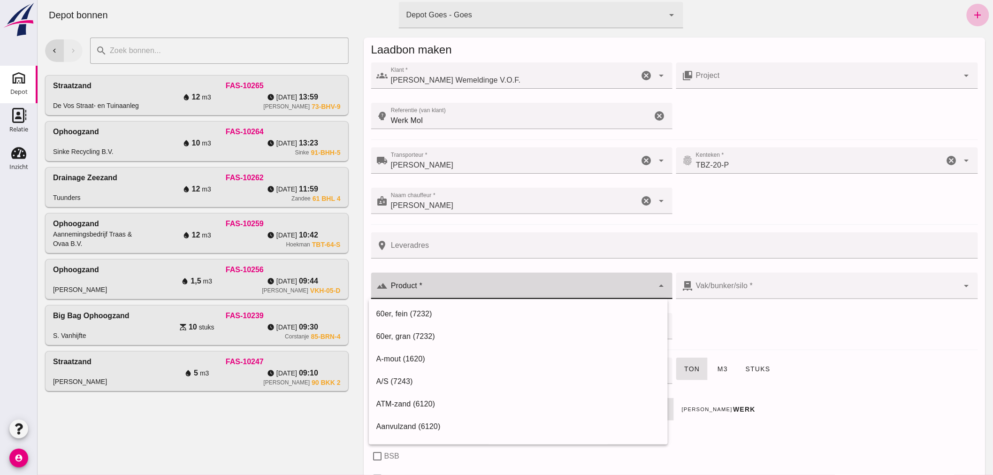
click input "Product *"
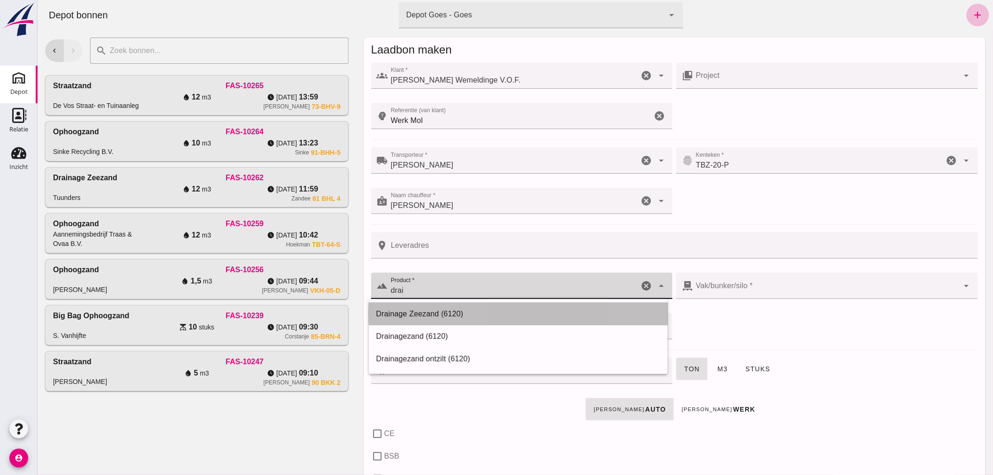
click at [432, 311] on div "Drainage Zeezand (6120)" at bounding box center [518, 313] width 284 height 11
type input "Drainage Zeezand (6120)"
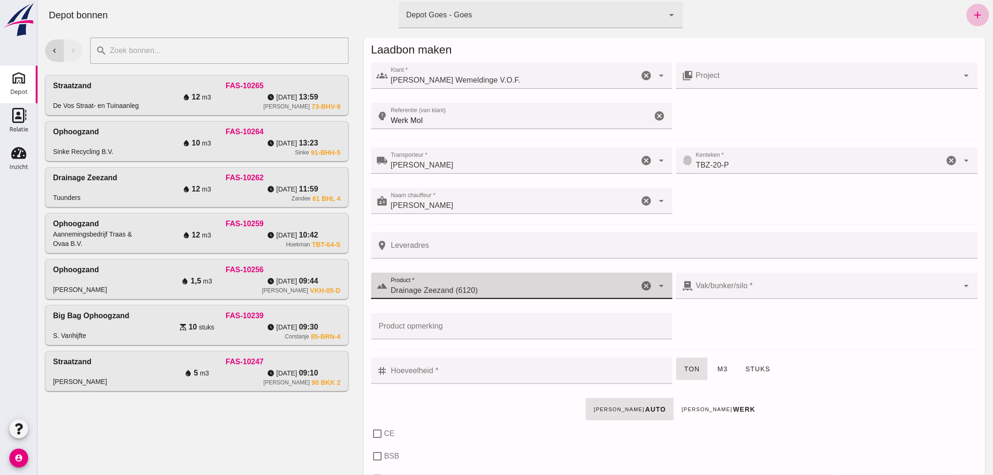
type input "302"
type input "Drainage Zeezand (6120)"
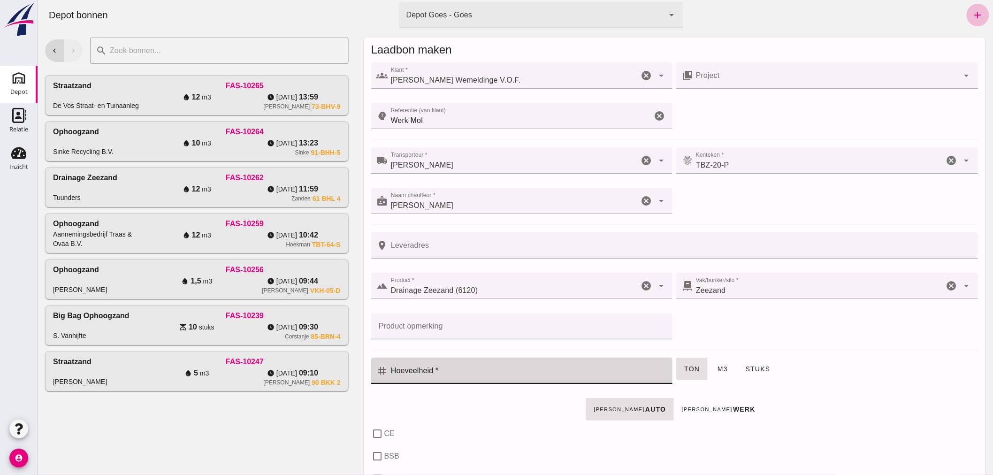
click input "Hoeveelheid *"
type input "14"
click span "m3"
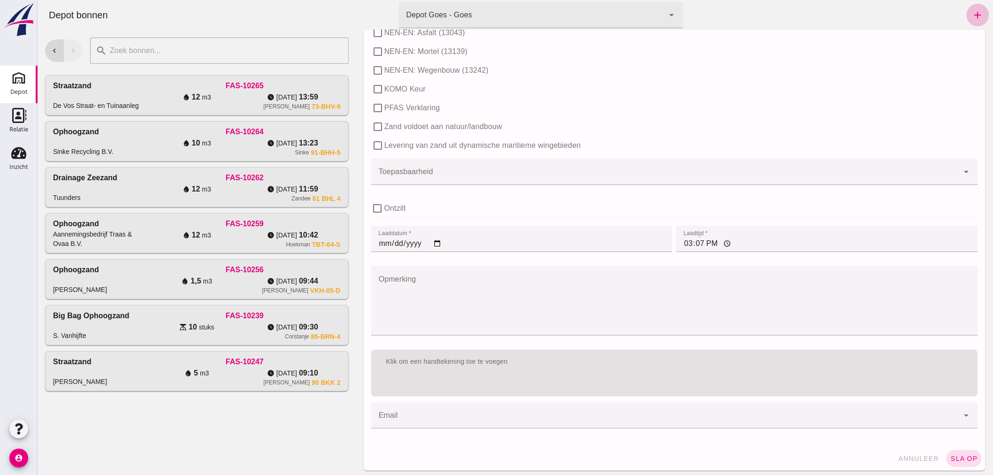
scroll to position [536, 0]
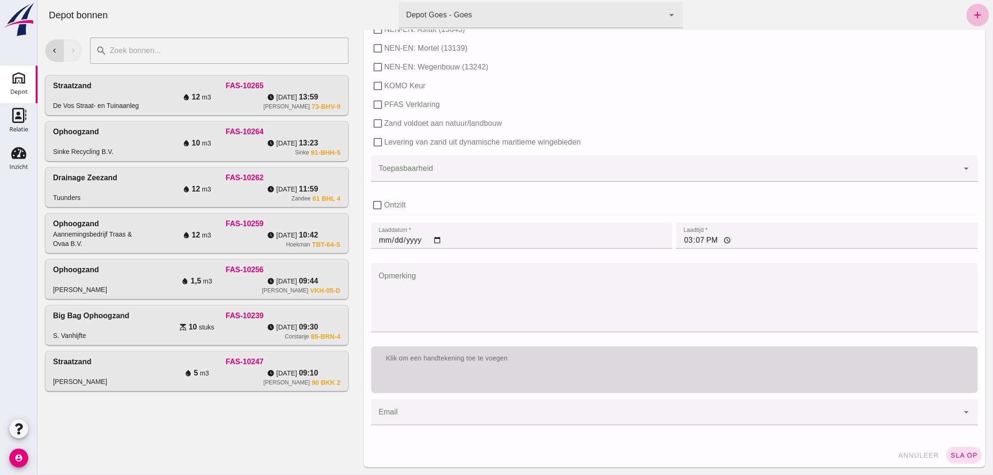
click div "Klik om een handtekening toe te voegen"
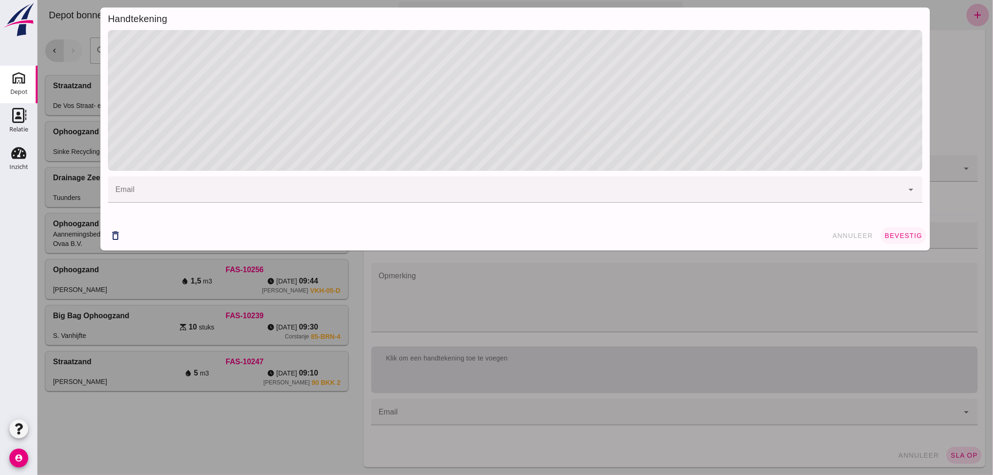
click span "bevestig"
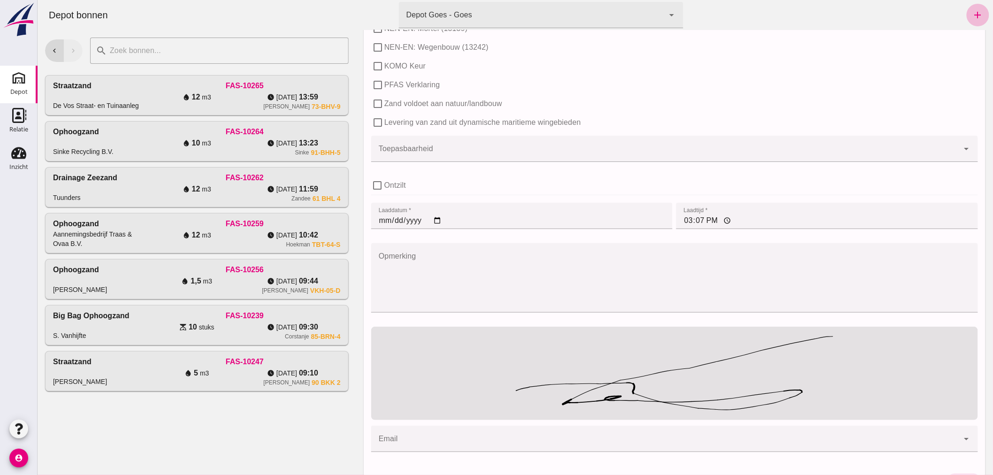
scroll to position [581, 0]
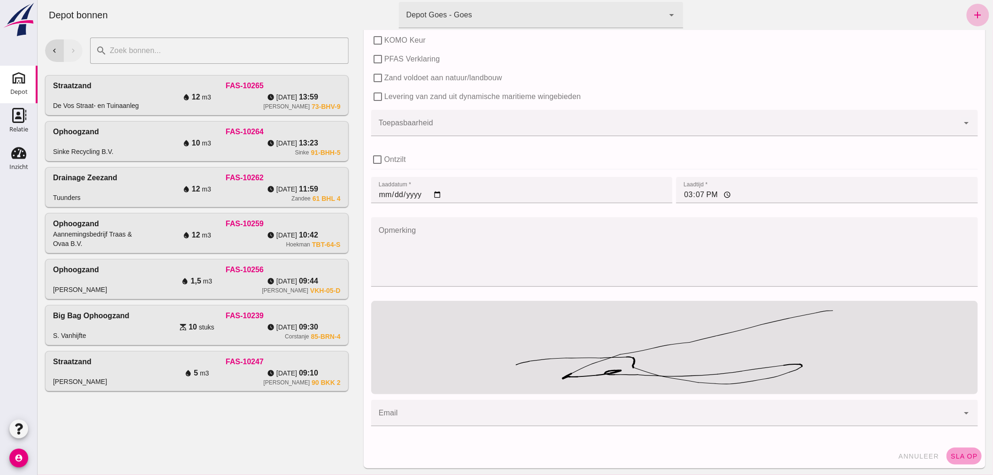
click button "sla op"
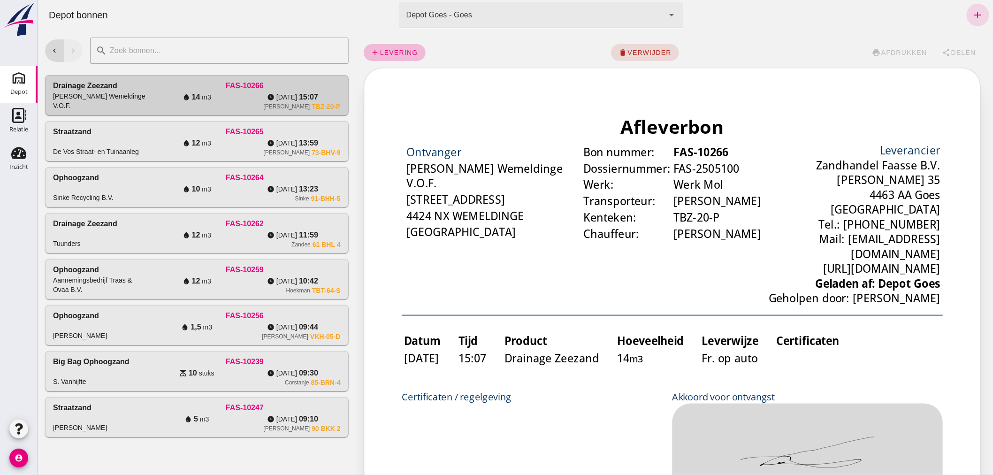
scroll to position [0, 0]
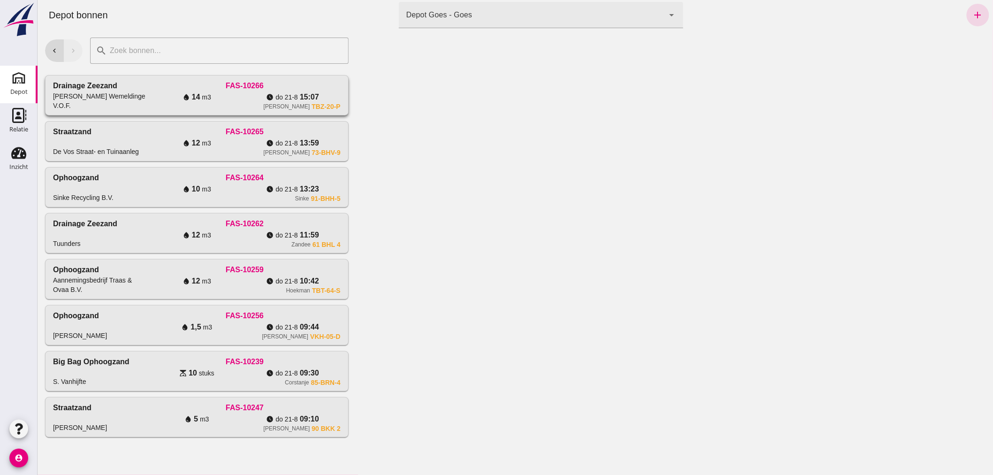
click div "FAS-10266"
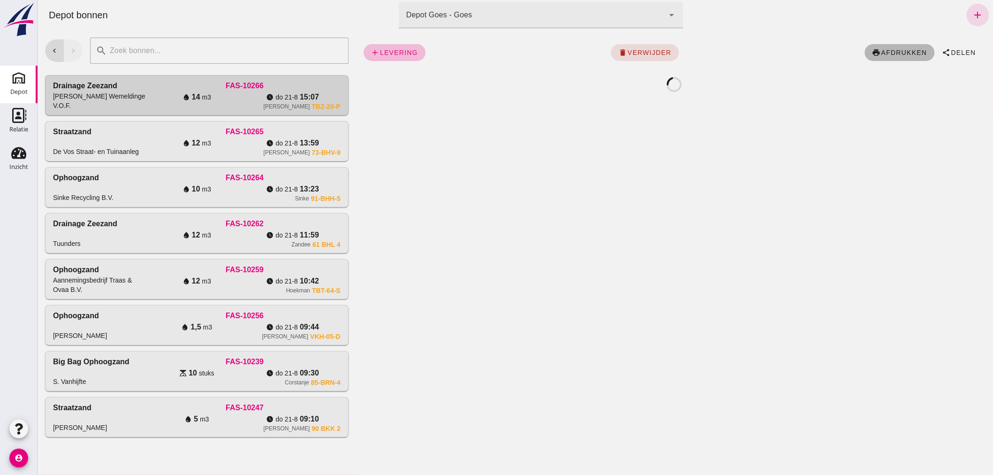
click span "afdrukken"
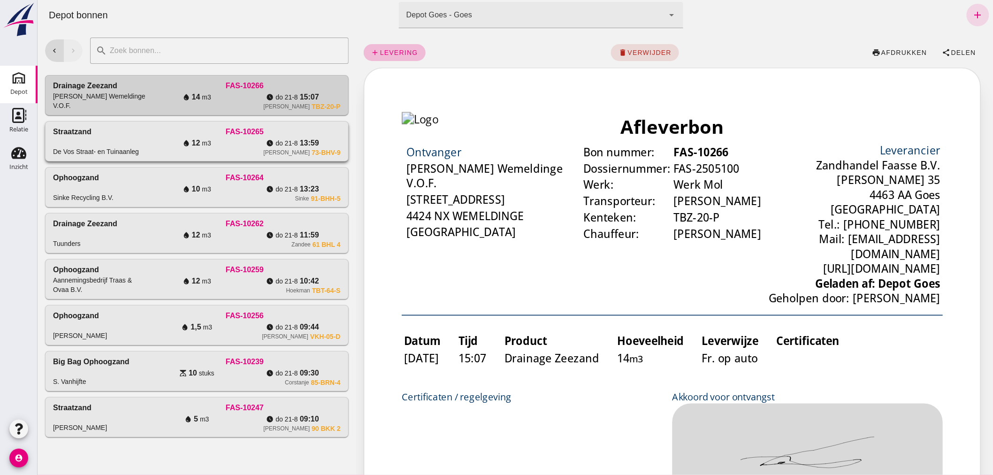
click at [143, 138] on div "Straatzand De Vos Straat- en [GEOGRAPHIC_DATA]" at bounding box center [101, 141] width 96 height 30
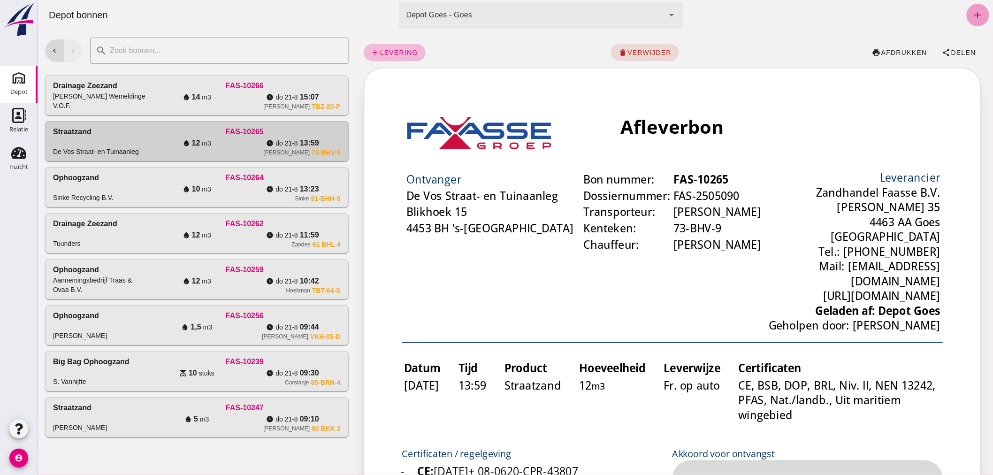
click at [972, 12] on icon "add" at bounding box center [977, 14] width 11 height 11
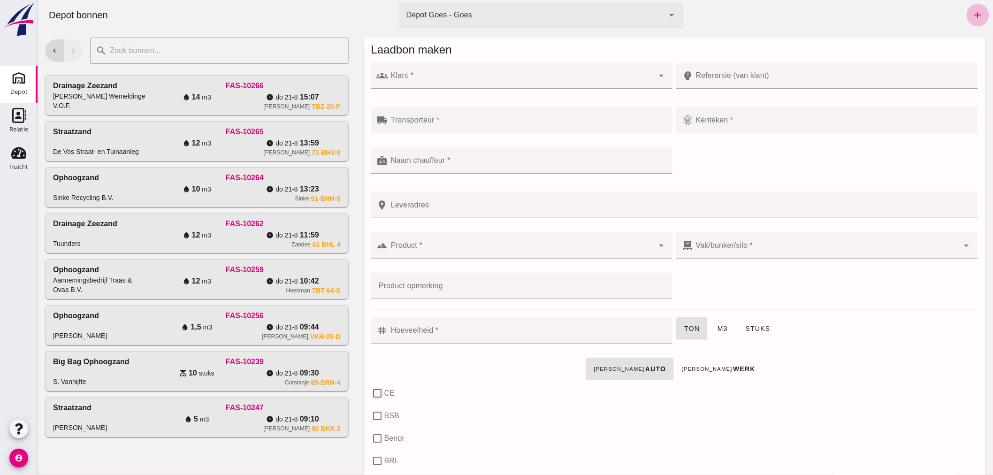
click input "CE"
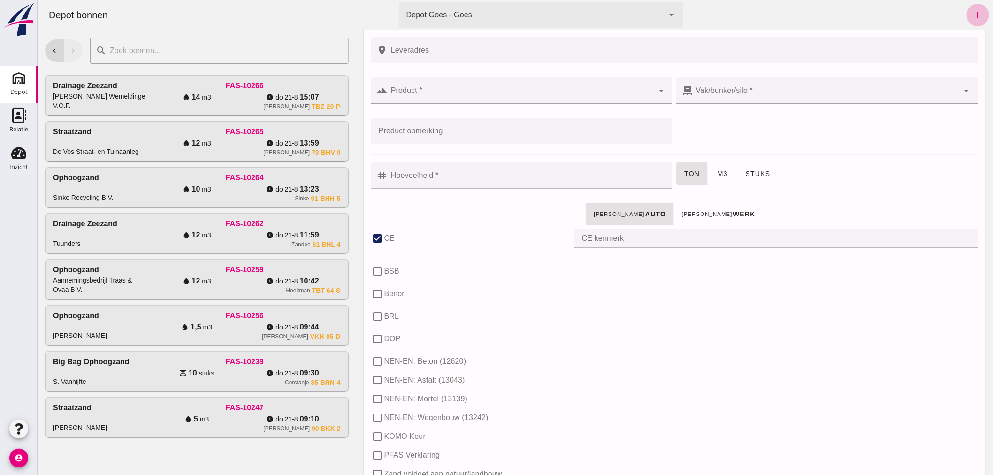
scroll to position [156, 0]
click input "CE"
checkbox input "false"
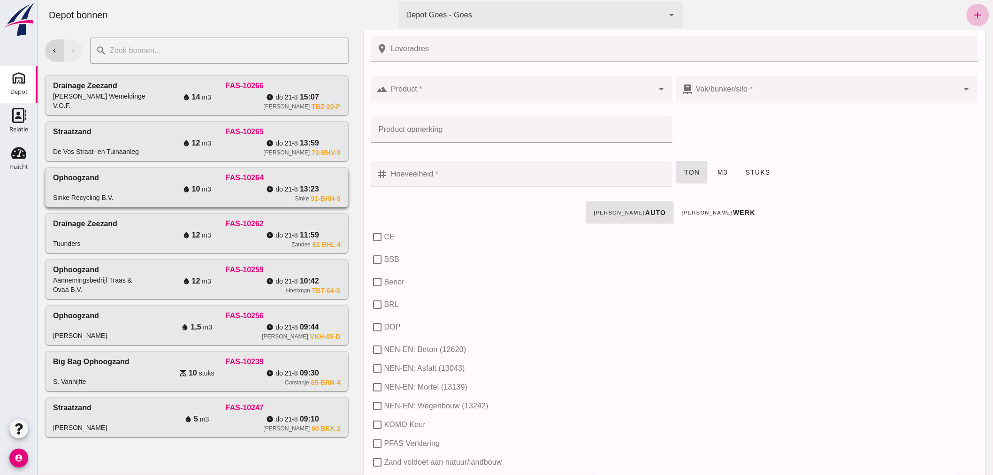
click at [122, 181] on div "Ophoogzand Sinke Recycling B.V." at bounding box center [101, 187] width 96 height 30
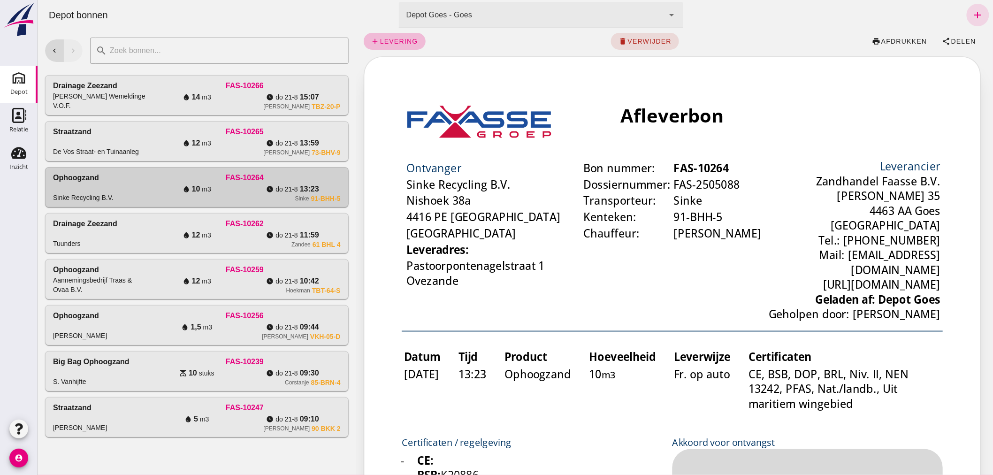
scroll to position [0, 0]
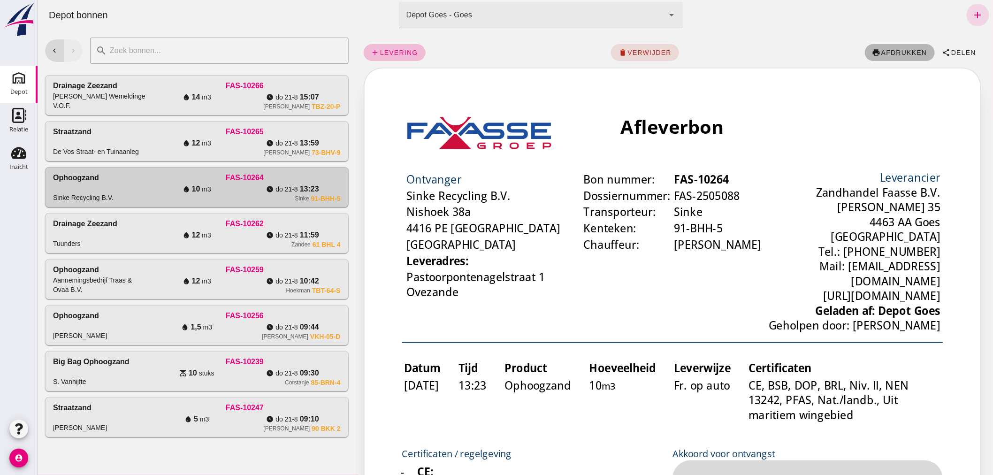
click button "print afdrukken"
click at [143, 92] on div "Drainage [PERSON_NAME] Wemeldinge V.O.F." at bounding box center [101, 95] width 96 height 30
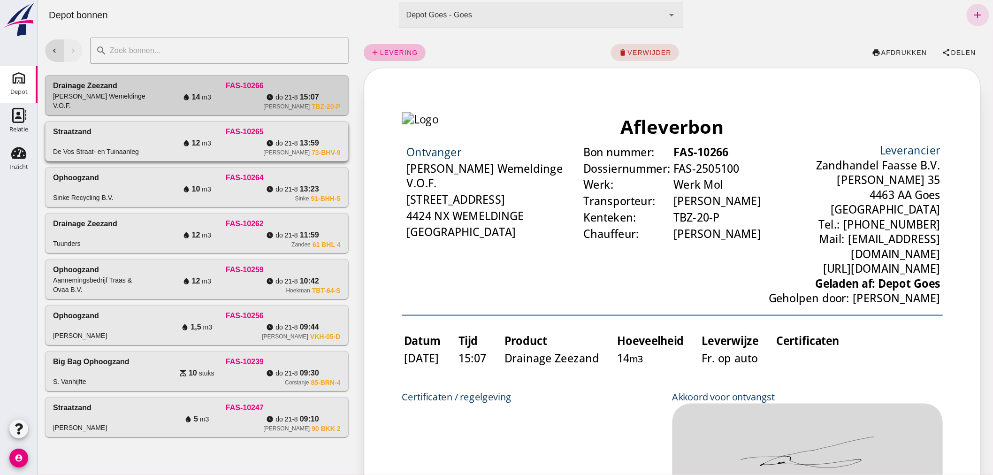
click div "FAS-10265"
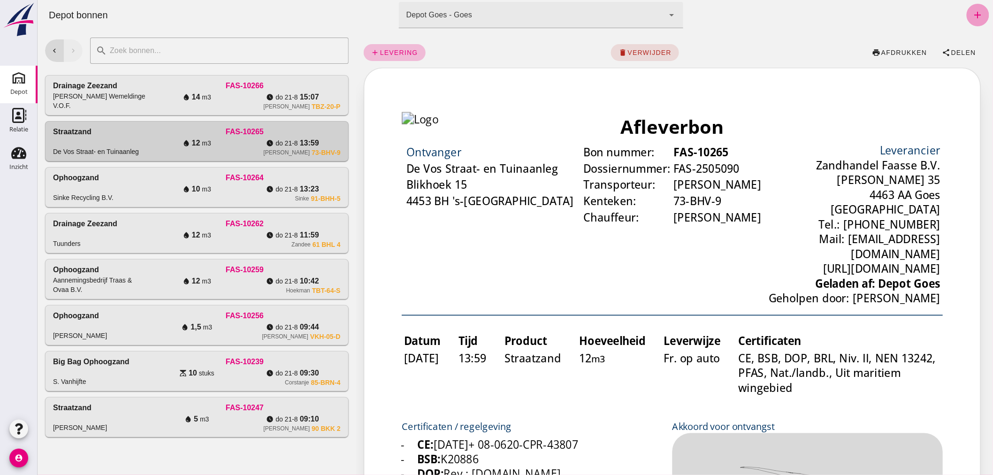
click at [972, 12] on icon "add" at bounding box center [977, 14] width 11 height 11
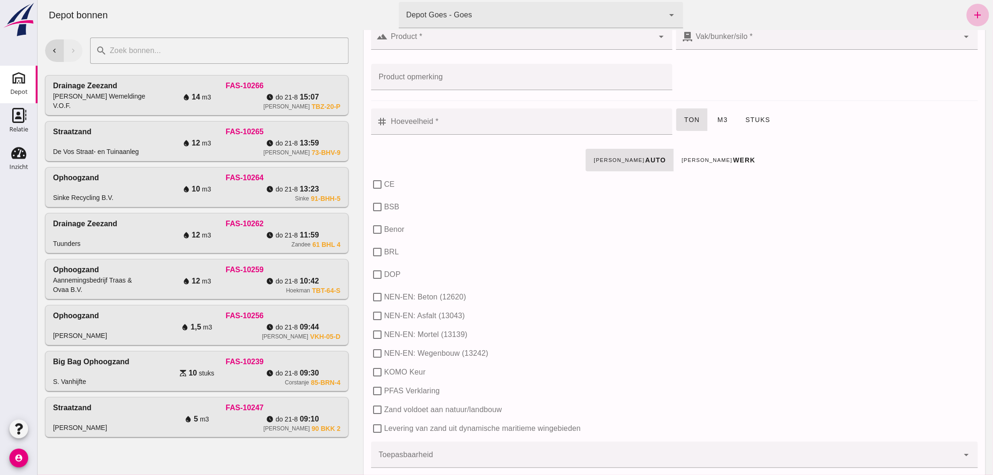
scroll to position [208, 0]
click input "CE"
checkbox input "true"
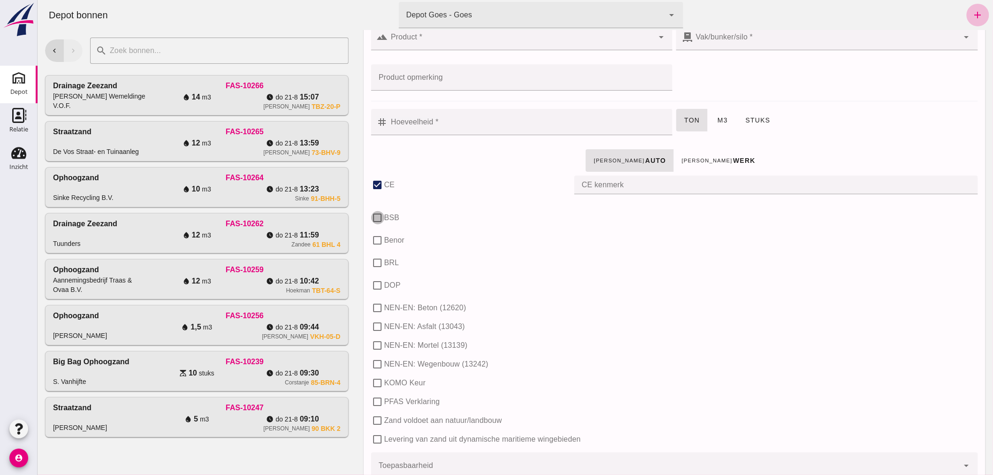
click input "BSB"
checkbox input "true"
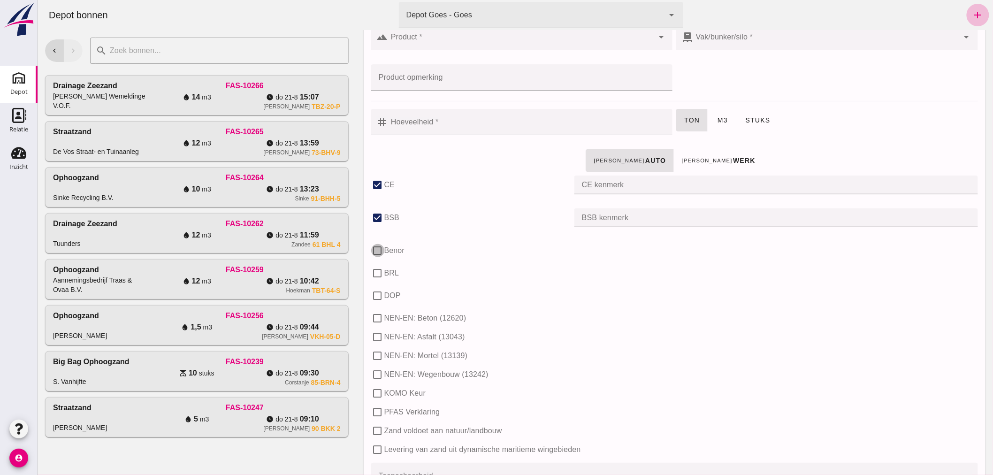
click input "Benor"
checkbox input "true"
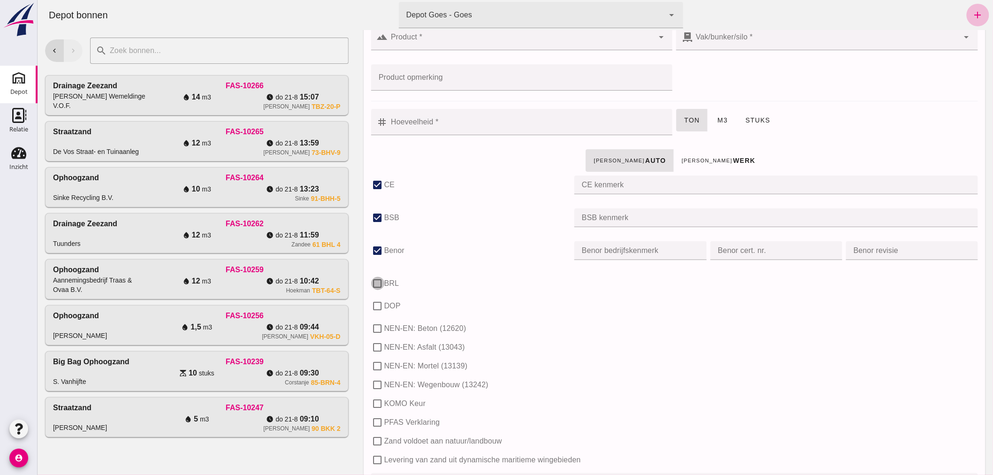
click input "BRL"
checkbox input "true"
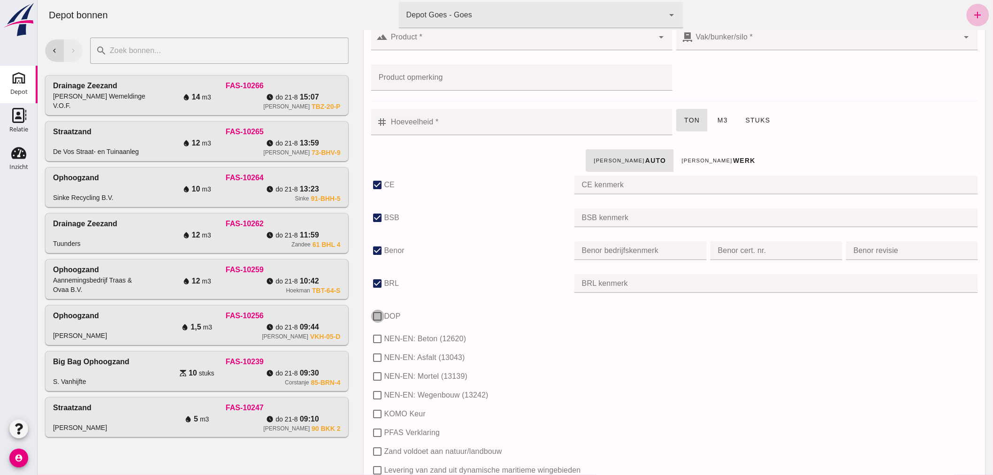
click input "DOP"
checkbox input "true"
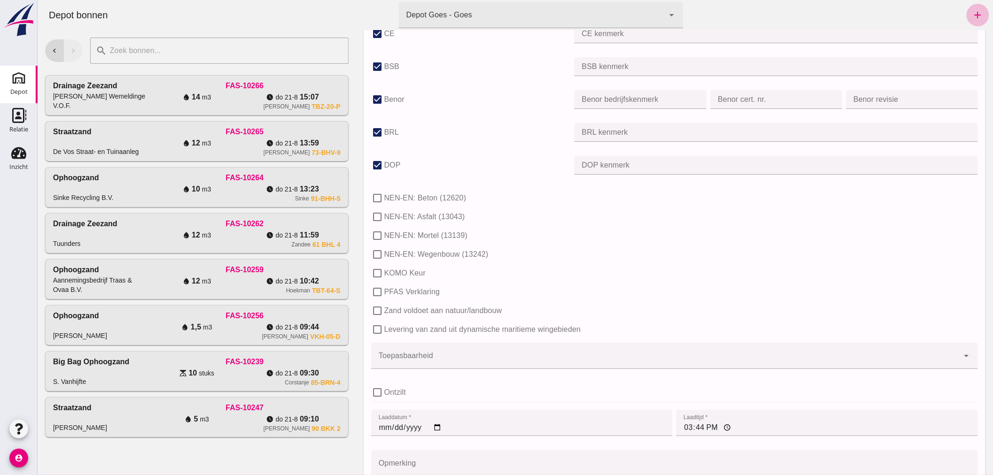
scroll to position [365, 0]
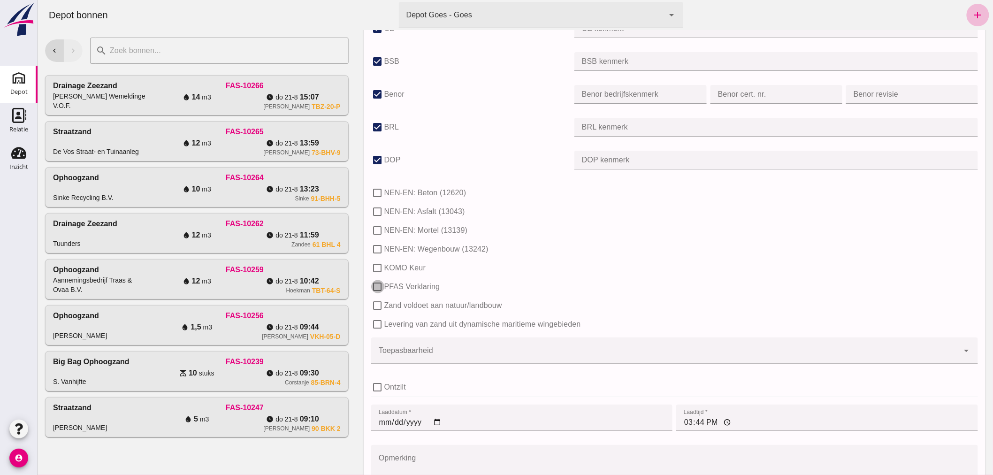
click input "PFAS Verklaring"
checkbox input "true"
click input "Levering van zand uit dynamische maritieme wingebieden"
checkbox input "true"
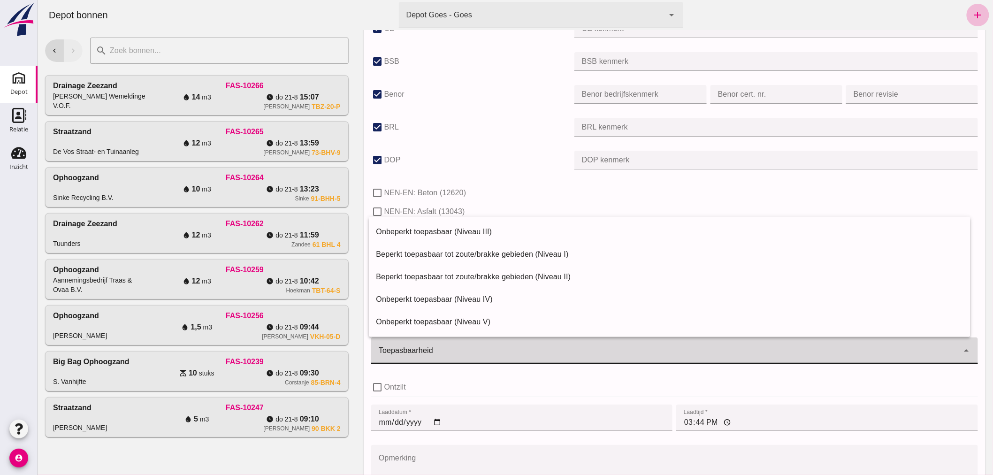
click div
click at [449, 275] on div "Beperkt toepasbaar tot zoute/brakke gebieden (Niveau II)" at bounding box center [669, 276] width 587 height 11
type input "40"
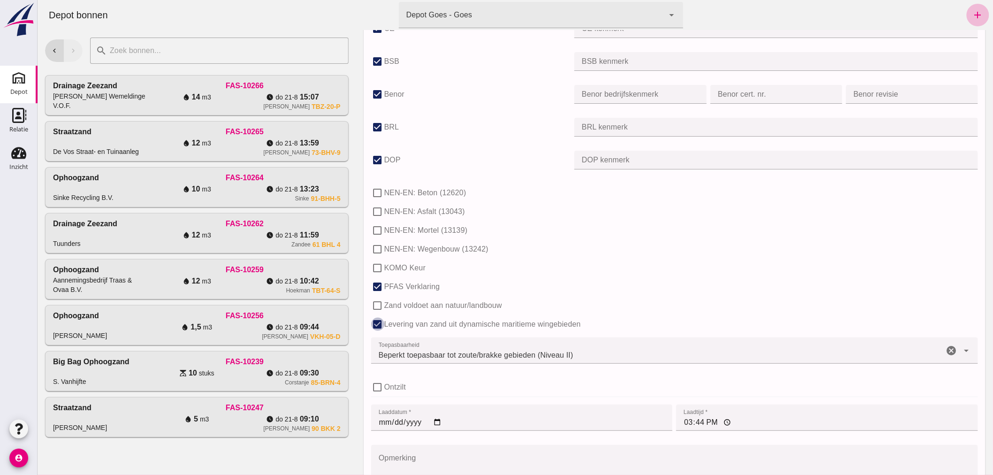
drag, startPoint x: 377, startPoint y: 323, endPoint x: 381, endPoint y: 312, distance: 12.0
click input "Levering van zand uit dynamische maritieme wingebieden"
checkbox input "false"
click input "PFAS Verklaring"
checkbox input "false"
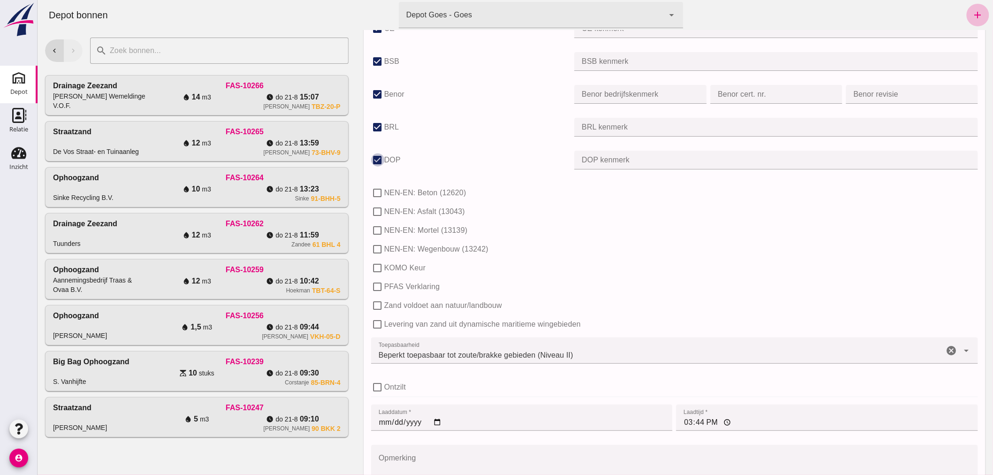
drag, startPoint x: 376, startPoint y: 158, endPoint x: 377, endPoint y: 145, distance: 13.6
click input "DOP"
checkbox input "false"
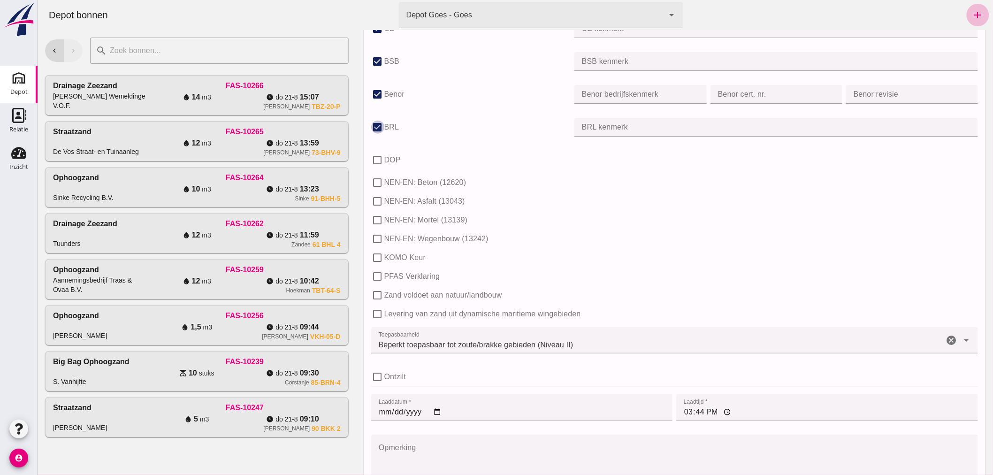
drag, startPoint x: 378, startPoint y: 125, endPoint x: 374, endPoint y: 106, distance: 19.6
click div "check_box BRL"
drag, startPoint x: 372, startPoint y: 95, endPoint x: 373, endPoint y: 86, distance: 9.0
click input "Benor"
checkbox input "false"
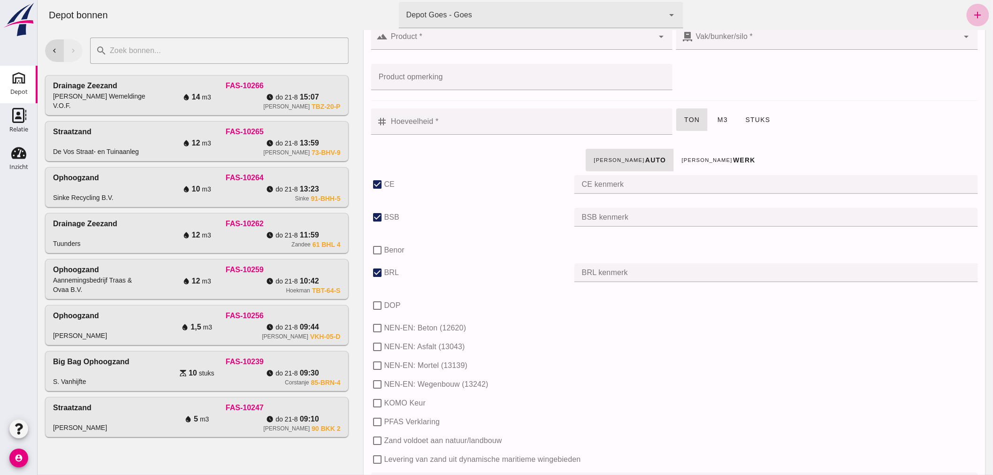
scroll to position [208, 0]
drag, startPoint x: 376, startPoint y: 270, endPoint x: 362, endPoint y: 223, distance: 48.6
click div "check_box BRL"
click input "BRL"
checkbox input "false"
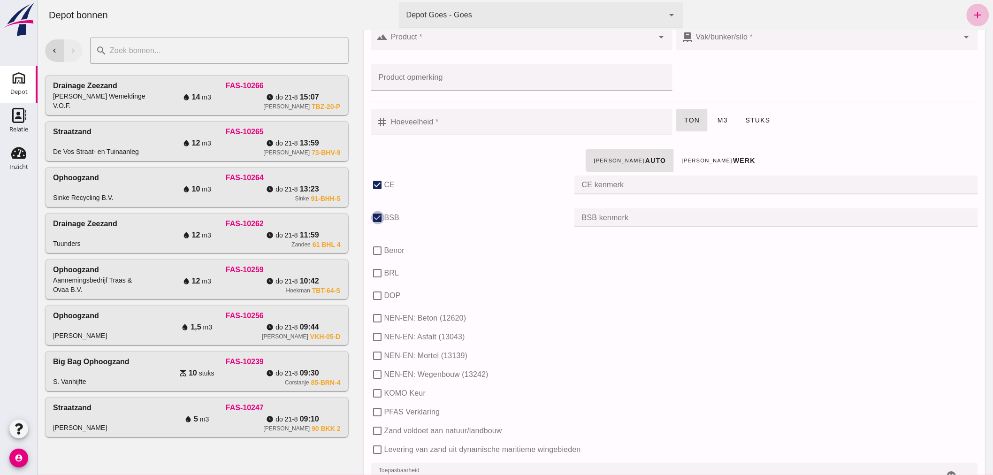
click input "BSB"
checkbox input "false"
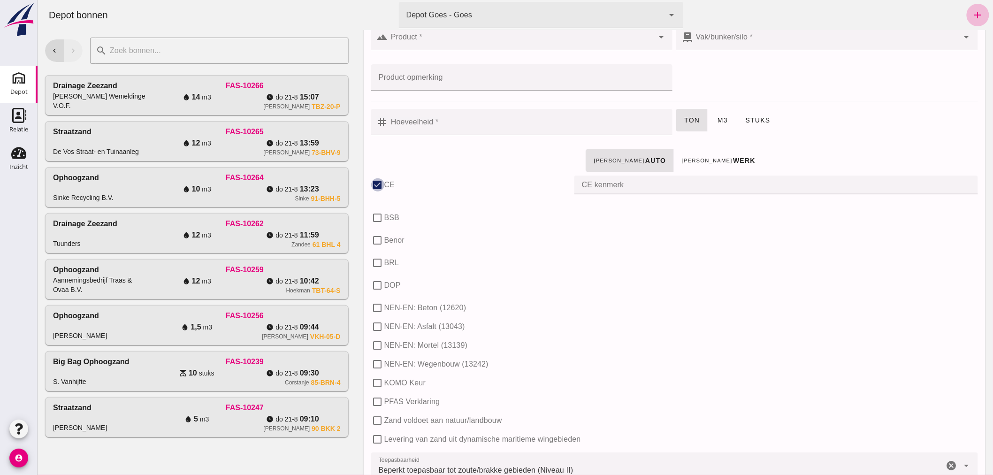
click input "CE"
checkbox input "false"
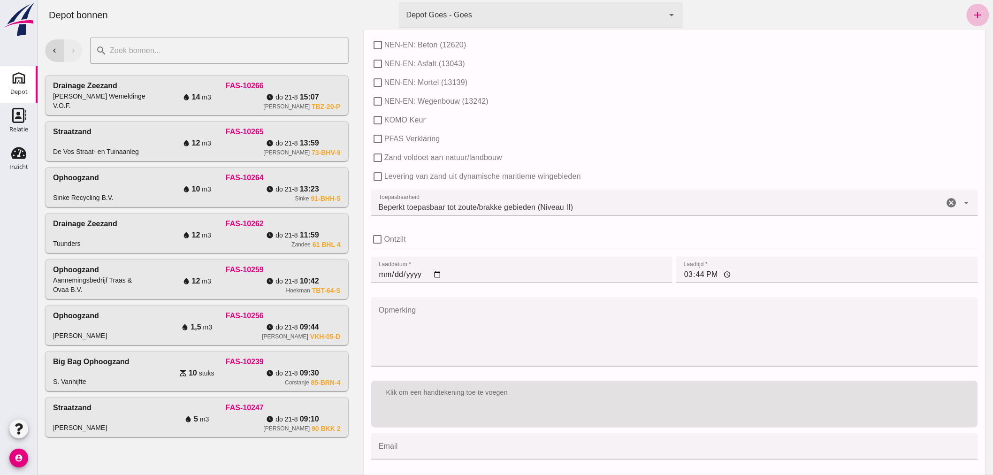
scroll to position [443, 0]
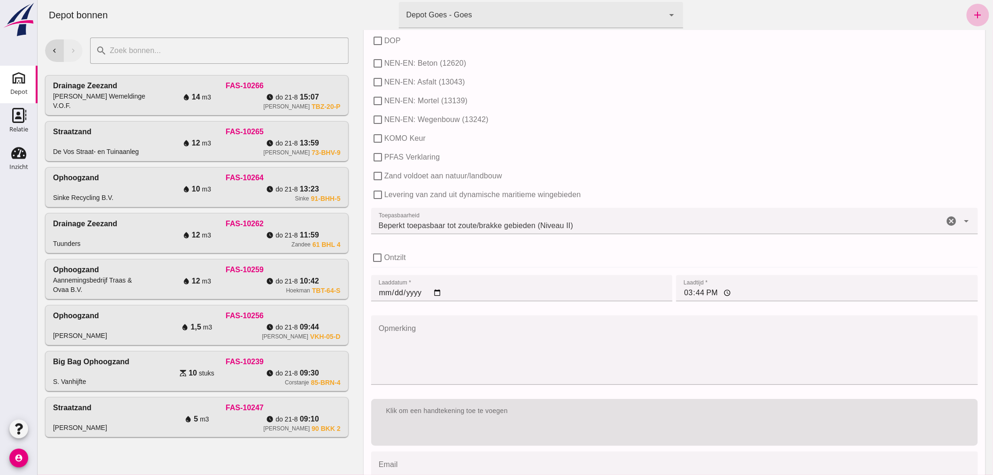
click icon "cancel"
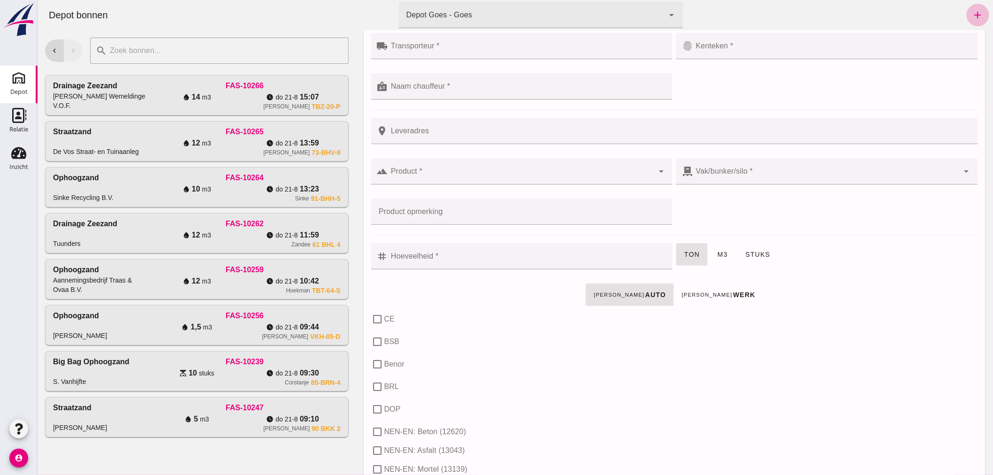
scroll to position [0, 0]
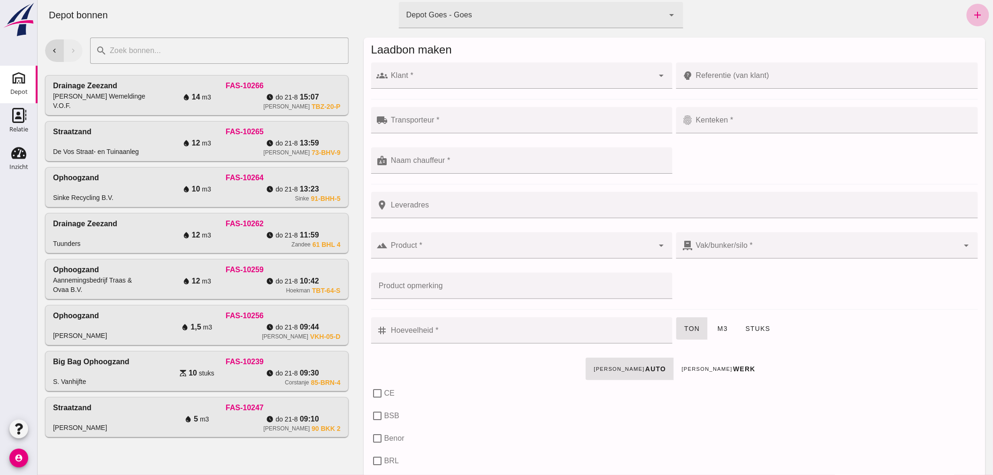
click input "Klant *"
